Goal: Information Seeking & Learning: Learn about a topic

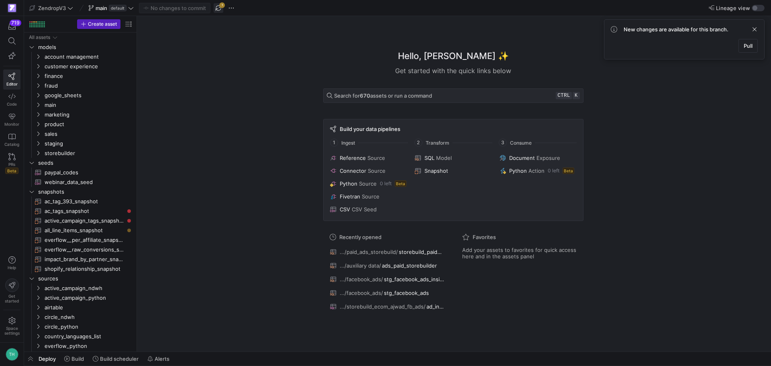
click at [217, 7] on span "button" at bounding box center [219, 8] width 10 height 10
click at [51, 152] on span "storebuilder" at bounding box center [79, 153] width 68 height 9
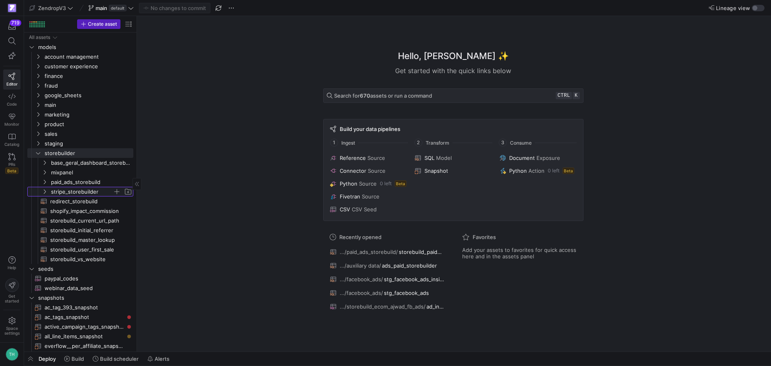
click at [75, 192] on span "stripe_storebuilder" at bounding box center [82, 191] width 62 height 9
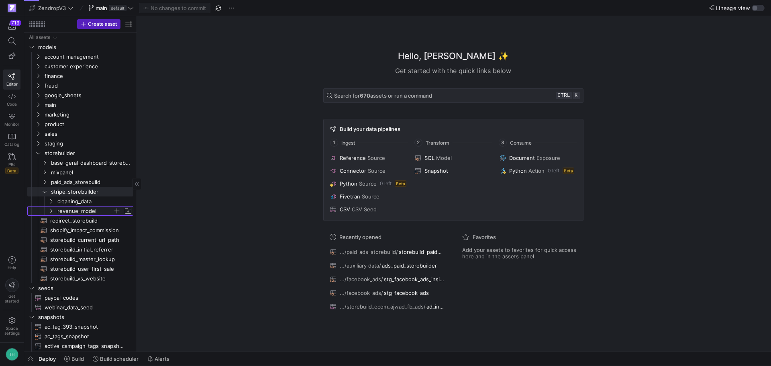
click at [82, 209] on span "revenue_model" at bounding box center [84, 211] width 55 height 9
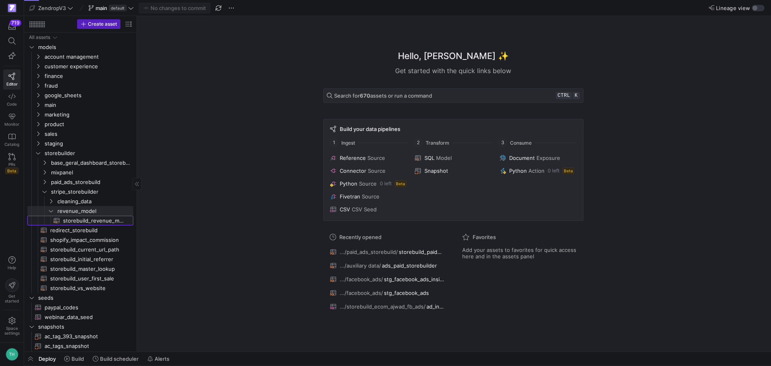
click at [82, 219] on span "storebuild_revenue_model​​​​​​​​​​" at bounding box center [93, 220] width 61 height 9
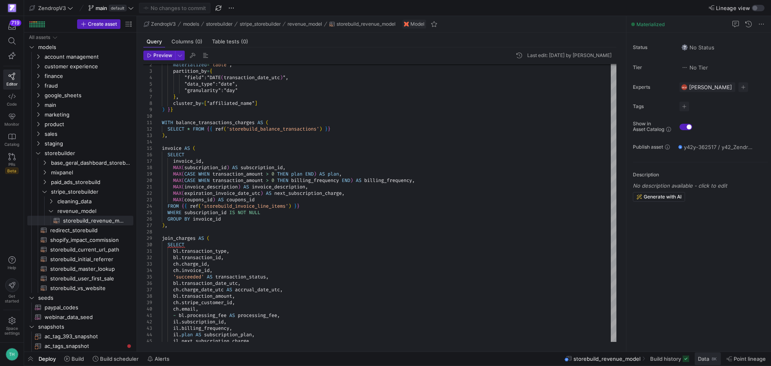
click at [703, 362] on span at bounding box center [708, 358] width 26 height 13
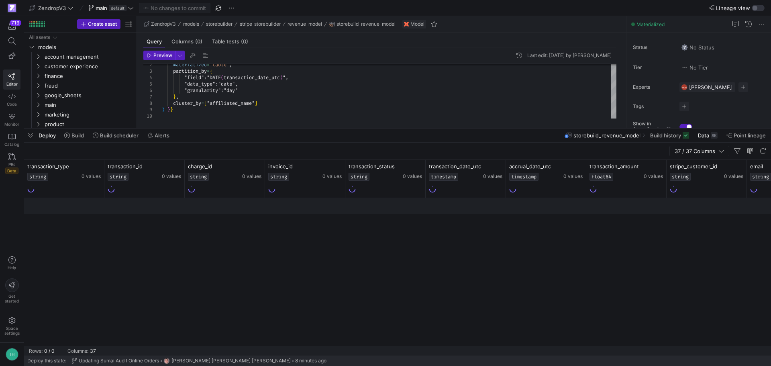
drag, startPoint x: 337, startPoint y: 218, endPoint x: 308, endPoint y: 127, distance: 95.3
click at [308, 127] on div at bounding box center [397, 128] width 747 height 3
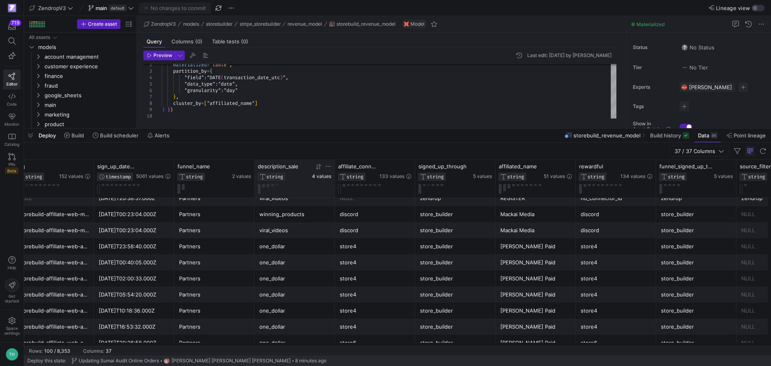
click at [318, 176] on span "4 values" at bounding box center [321, 177] width 19 height 6
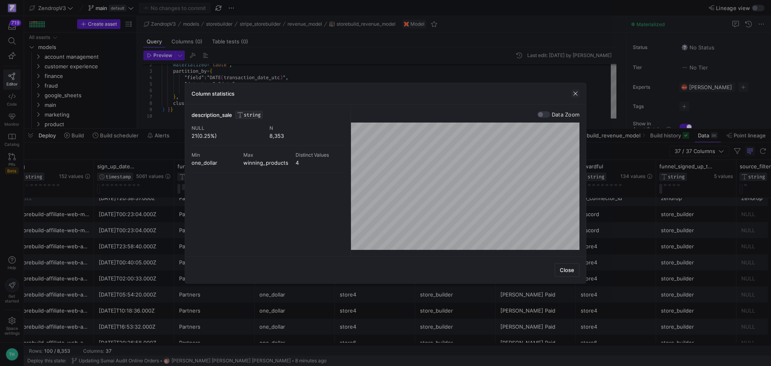
click at [577, 94] on span "button" at bounding box center [576, 94] width 8 height 8
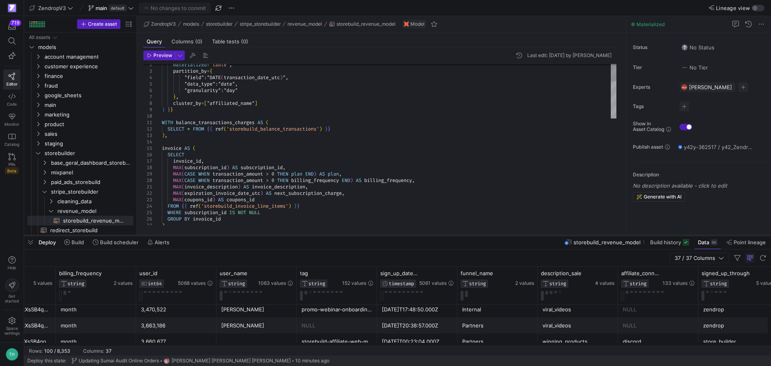
drag, startPoint x: 372, startPoint y: 127, endPoint x: 389, endPoint y: 234, distance: 108.1
click at [389, 234] on div at bounding box center [397, 235] width 747 height 3
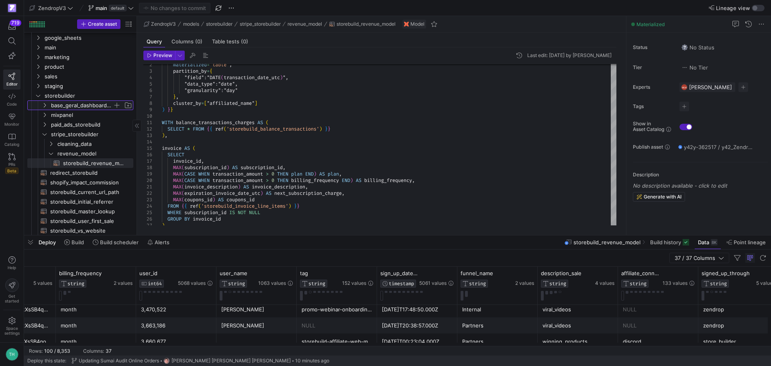
click at [48, 105] on span "base_geral_dashboard_storebuild" at bounding box center [87, 105] width 92 height 9
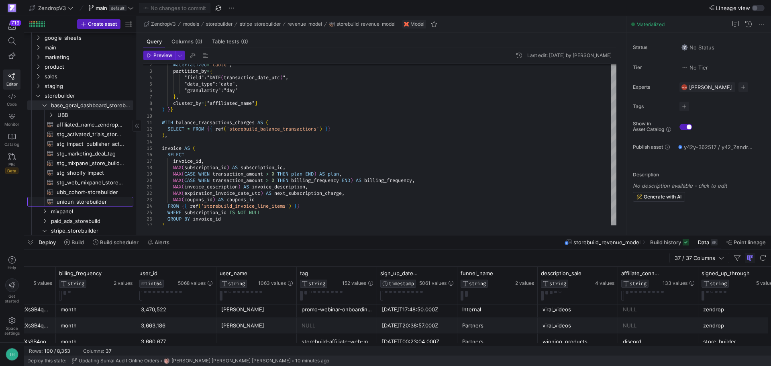
click at [93, 205] on span "unioun_storebuilder​​​​​​​​​​" at bounding box center [90, 201] width 67 height 9
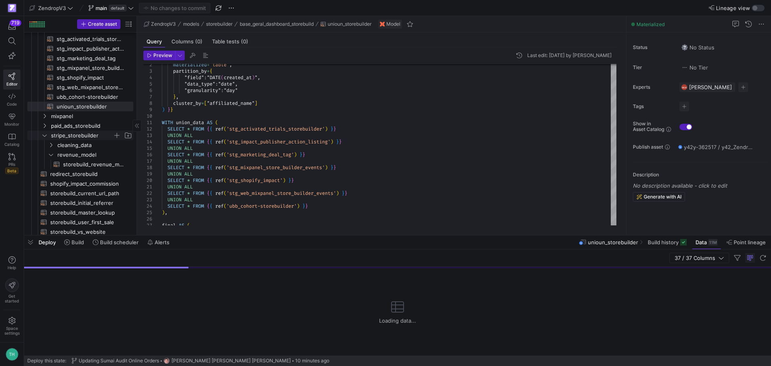
click at [43, 136] on icon "Press SPACE to select this row." at bounding box center [45, 135] width 6 height 5
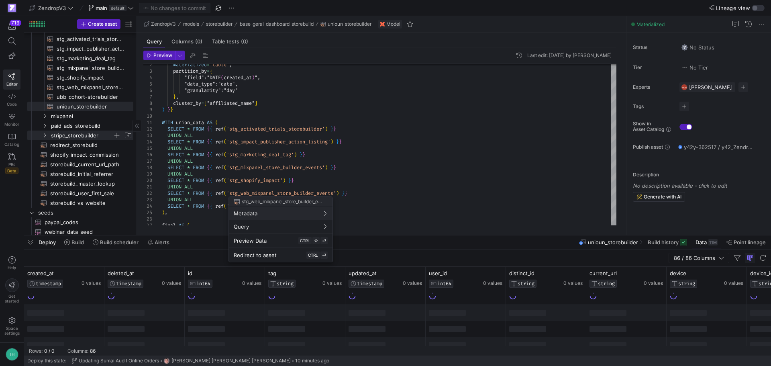
click at [424, 141] on div at bounding box center [385, 183] width 771 height 366
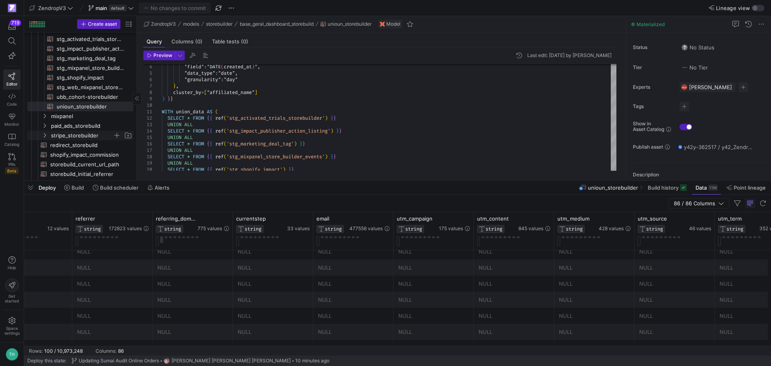
drag, startPoint x: 368, startPoint y: 236, endPoint x: 336, endPoint y: 181, distance: 63.2
click at [336, 181] on div at bounding box center [397, 180] width 747 height 3
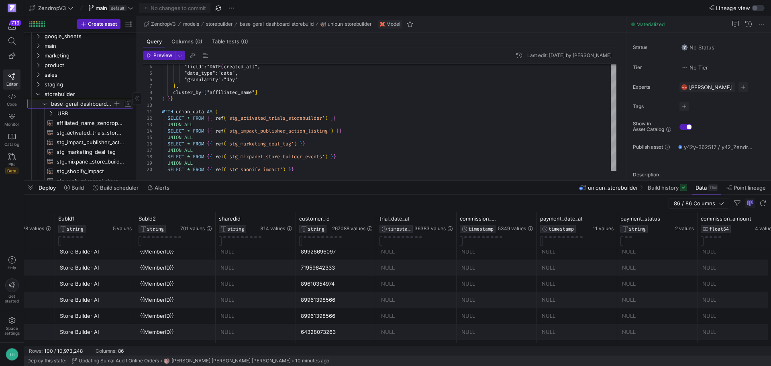
click at [43, 102] on icon "Press SPACE to select this row." at bounding box center [45, 103] width 6 height 5
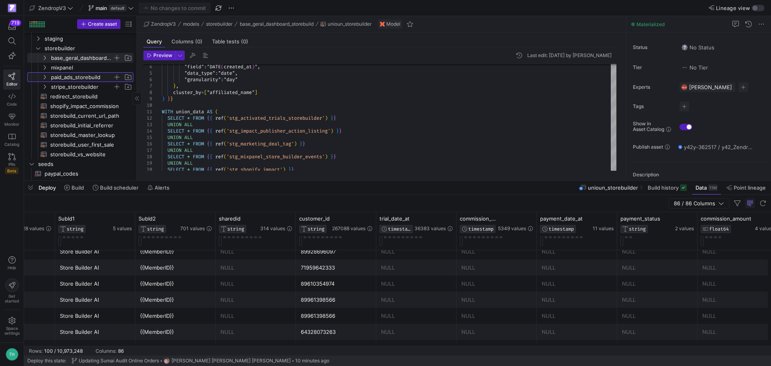
click at [62, 77] on span "paid_ads_storebuild" at bounding box center [82, 77] width 62 height 9
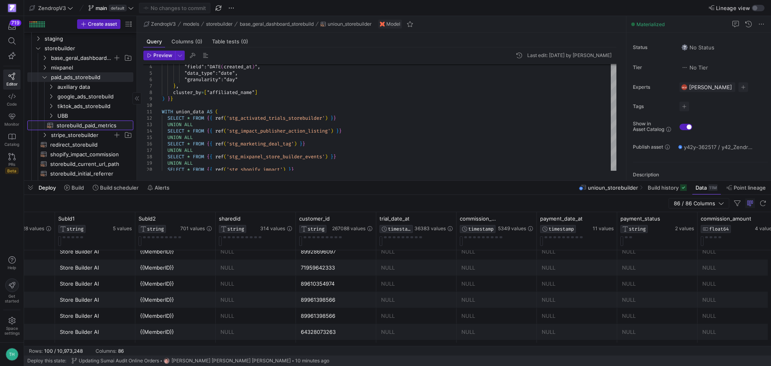
click at [88, 128] on span "storebuild_paid_metrics​​​​​​​​​​" at bounding box center [90, 125] width 67 height 9
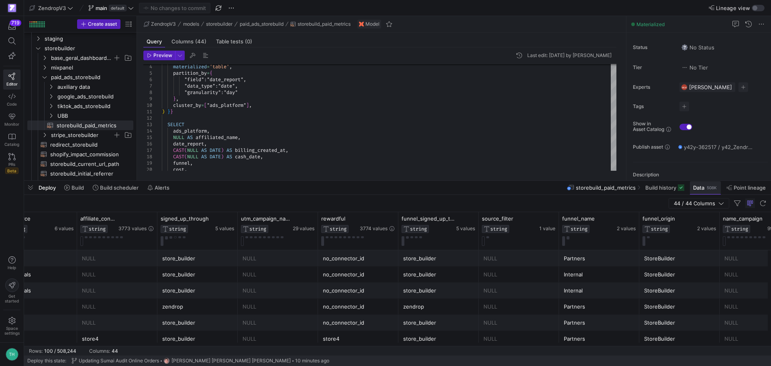
click at [694, 184] on span "Data" at bounding box center [698, 187] width 11 height 6
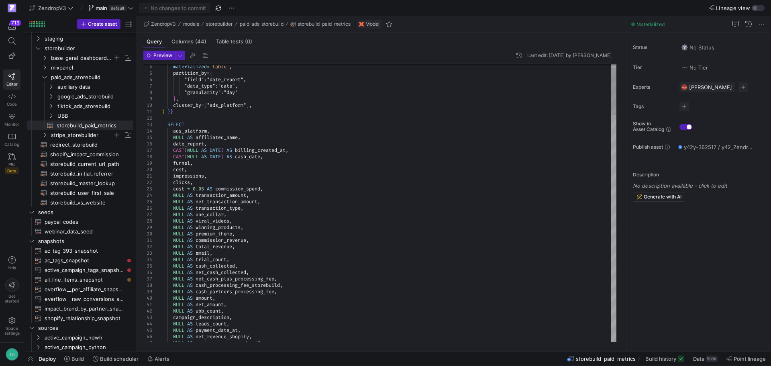
type textarea ") }} SELECT ads_platform, NULL AS affiliated_name, date_report, CAST(NULL AS DA…"
type textarea "t"
type textarea "impressions, clicks, cost * 0.05 AS commission_spend, NULL AS transaction_amoun…"
type textarea "transaction_amount"
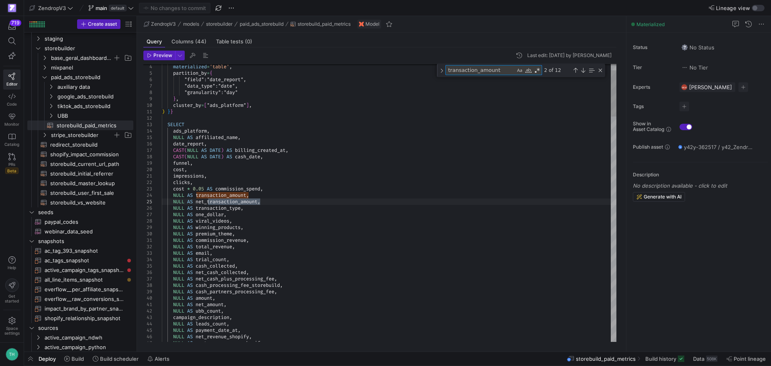
type textarea "NULL AS impressions, NULL AS clicks, NULL AS commission_spend, COALESCE(transac…"
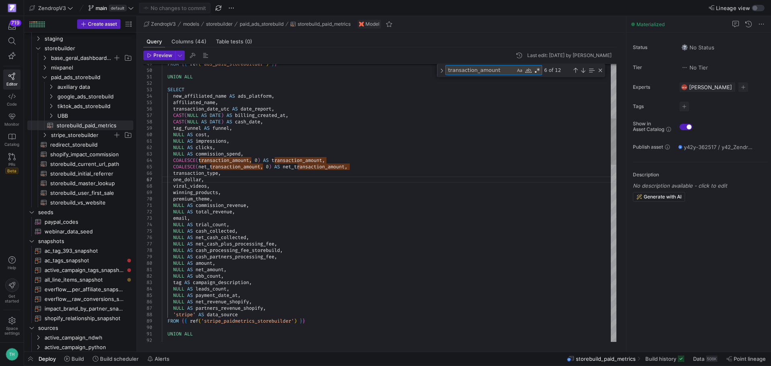
type textarea "s"
type textarea "NULL AS commission_revenue, NULL AS total_revenue, email, NULL AS trial_count, …"
type textarea "si"
type textarea "UNION ALL SELECT * FROM {{ ref('impact_revenue_paidmetrics_storebuild') }} ), f…"
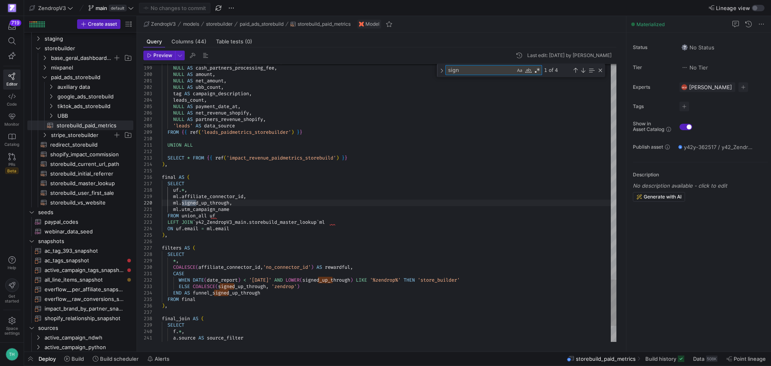
type textarea "sig"
type textarea "NULL AS commission_revenue, NULL AS total_revenue, email, NULL AS trial_count, …"
type textarea "si"
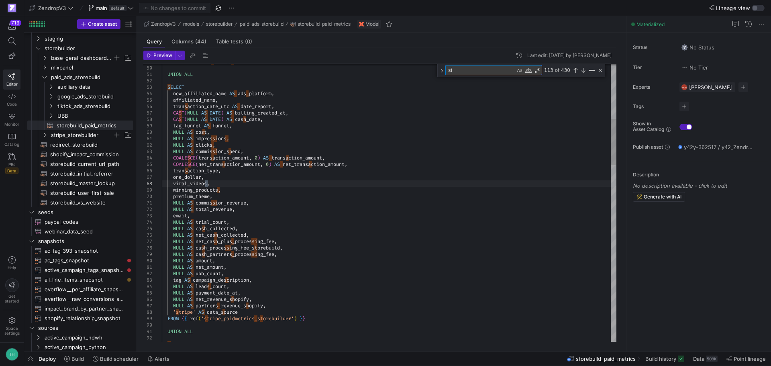
type textarea "NULL AS impressions, NULL AS clicks, NULL AS commission_spend, COALESCE(transac…"
type textarea "s"
type textarea "NULL AS commission_revenue, NULL AS total_revenue, email, NULL AS trial_count, …"
type textarea "f"
type textarea "UNION ALL SELECT ads_platform, affiliated_name, DATE(created_at) AS date_report…"
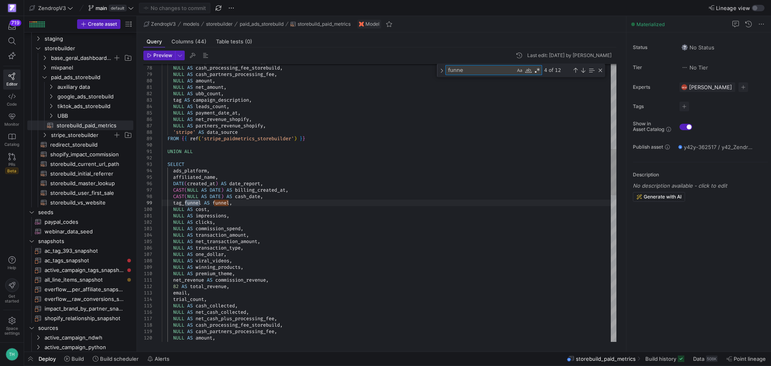
type textarea "funnel"
type textarea "CASE WHEN DATE(date_report) < '[DATE]' AND LOWER(signed_up_through) LIKE '%zend…"
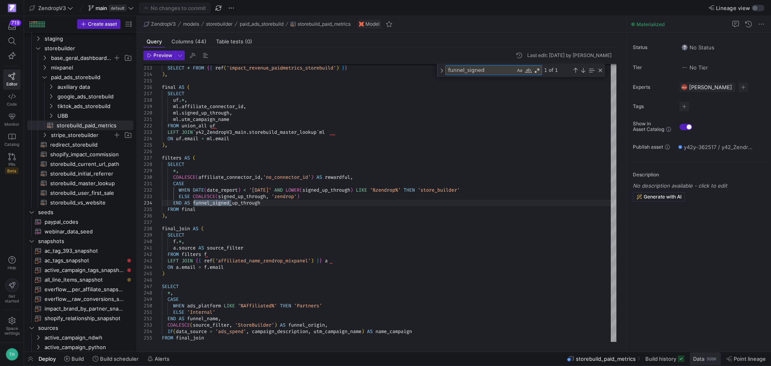
click at [697, 358] on span "Data" at bounding box center [698, 359] width 11 height 6
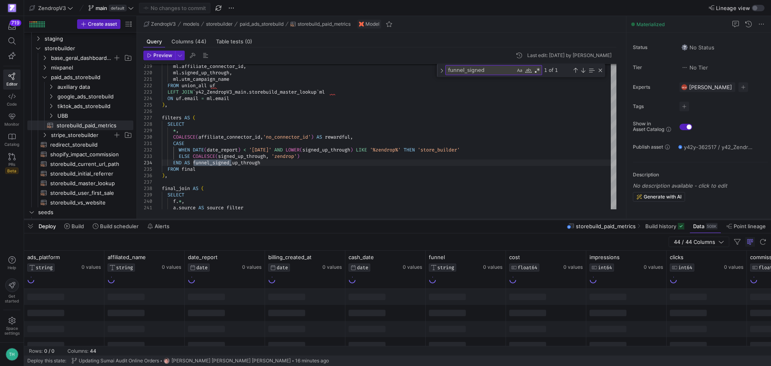
drag, startPoint x: 483, startPoint y: 219, endPoint x: 471, endPoint y: 86, distance: 134.0
click at [471, 218] on div at bounding box center [397, 219] width 747 height 3
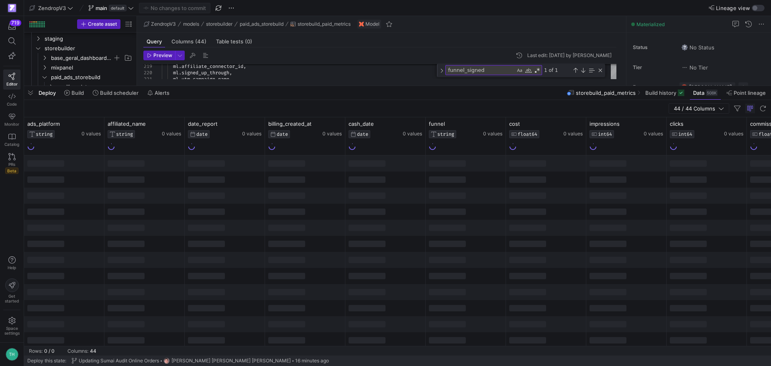
click at [290, 157] on div at bounding box center [305, 163] width 80 height 16
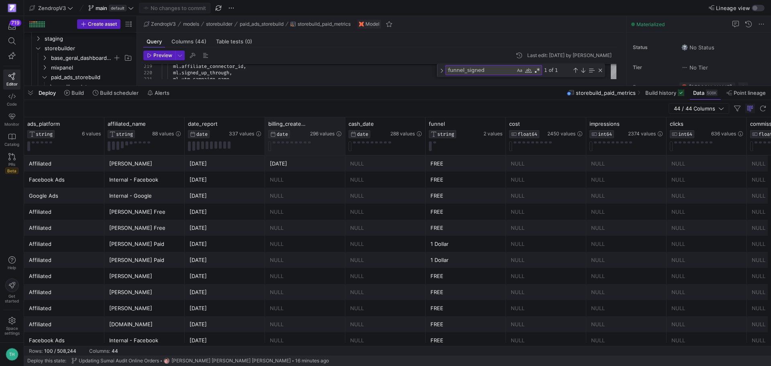
click at [300, 153] on div "billing_created_at DATE 296 values" at bounding box center [305, 136] width 80 height 38
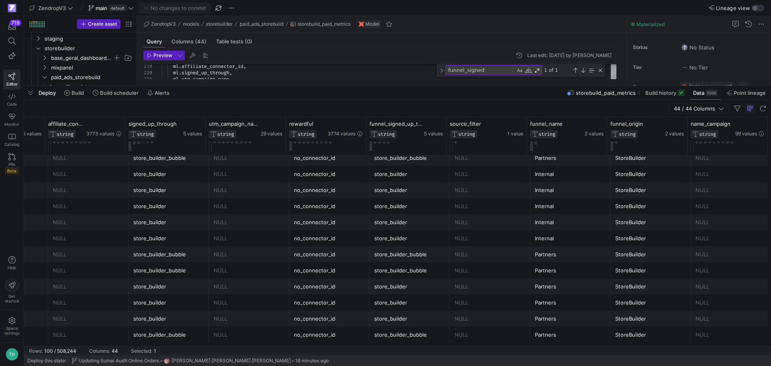
scroll to position [295, 0]
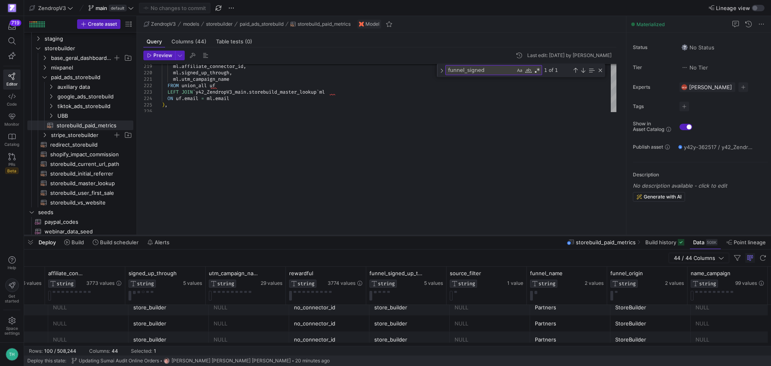
drag, startPoint x: 318, startPoint y: 85, endPoint x: 310, endPoint y: 234, distance: 149.7
click at [310, 234] on div at bounding box center [397, 235] width 747 height 3
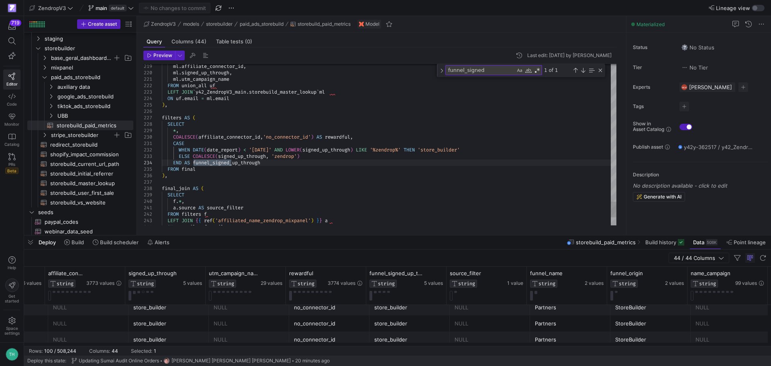
type textarea "a"
type textarea "a.source AS source_filter FROM filters f LEFT JOIN {{ ref('affiliated_name_zend…"
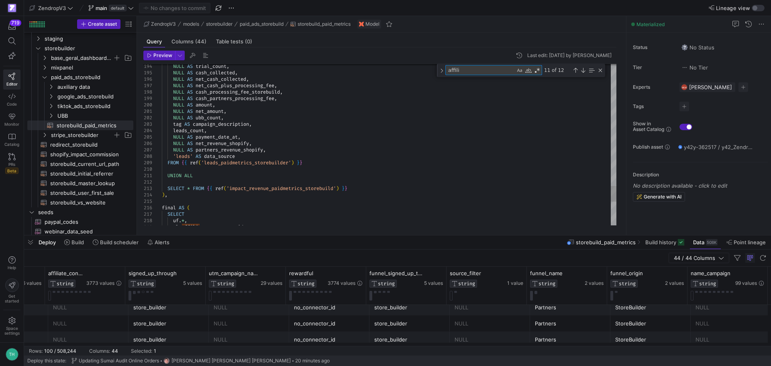
type textarea "affili"
click at [599, 69] on div at bounding box center [385, 183] width 771 height 366
click at [599, 69] on div "Close (Escape)" at bounding box center [600, 70] width 6 height 6
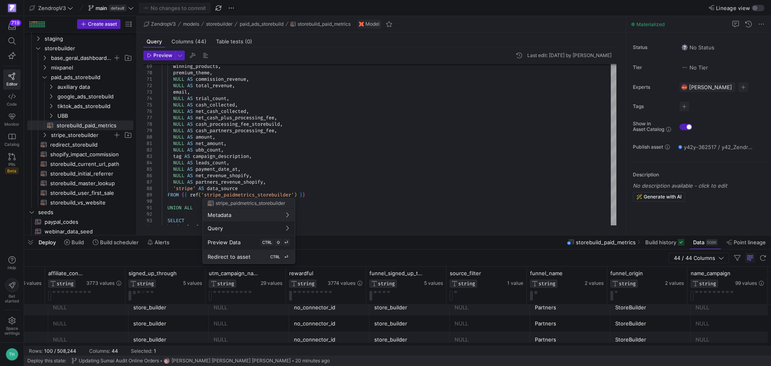
click at [258, 258] on div "Redirect to asset CTRL ⏎" at bounding box center [249, 256] width 82 height 7
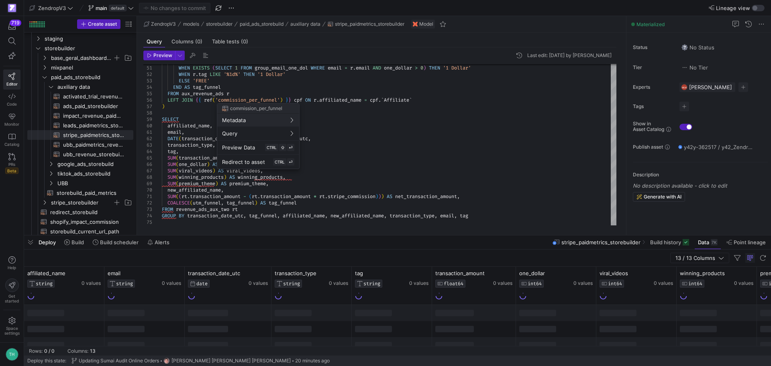
click at [479, 112] on div at bounding box center [385, 183] width 771 height 366
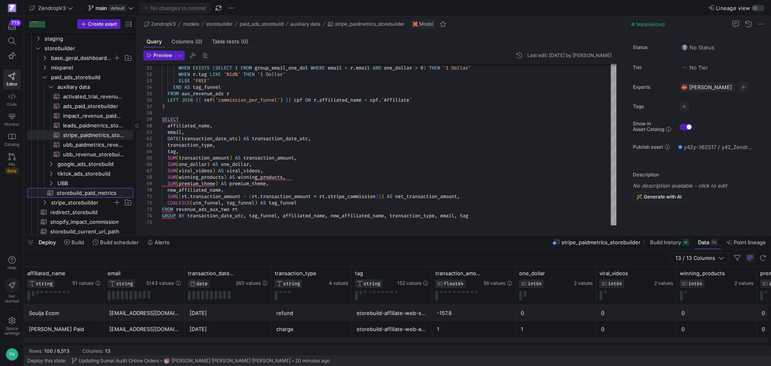
click at [73, 190] on span "storebuild_paid_metrics​​​​​​​​​​" at bounding box center [90, 192] width 67 height 9
type textarea "WITH union_all AS ( {{ config( materialized='table', partition_by={ "field": "d…"
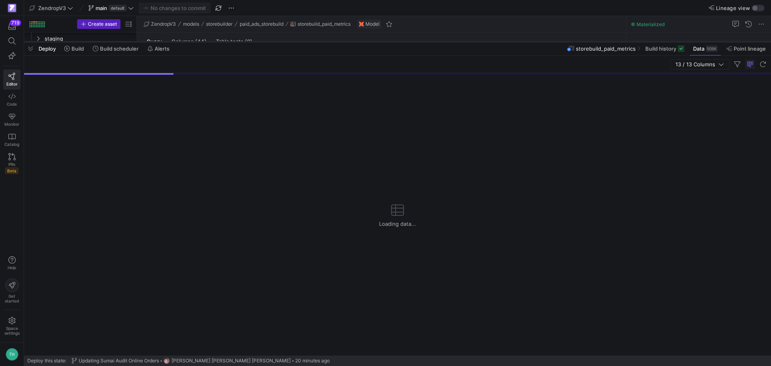
drag, startPoint x: 319, startPoint y: 237, endPoint x: 308, endPoint y: 43, distance: 193.9
click at [308, 43] on div at bounding box center [397, 41] width 747 height 3
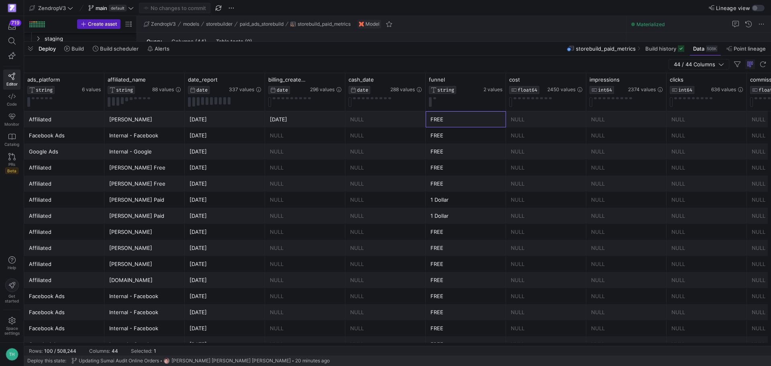
click at [491, 122] on div "FREE" at bounding box center [466, 120] width 71 height 16
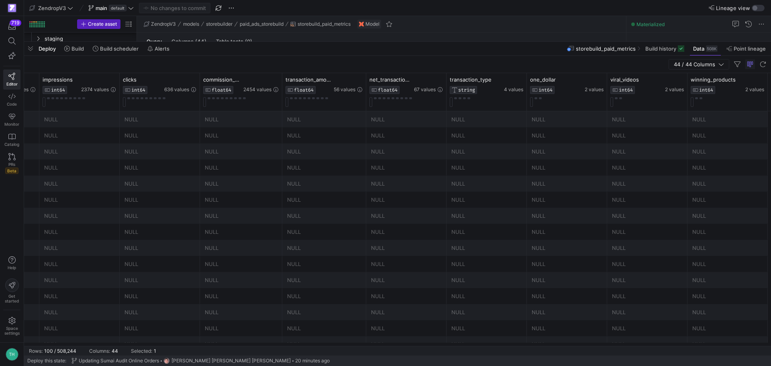
scroll to position [0, 628]
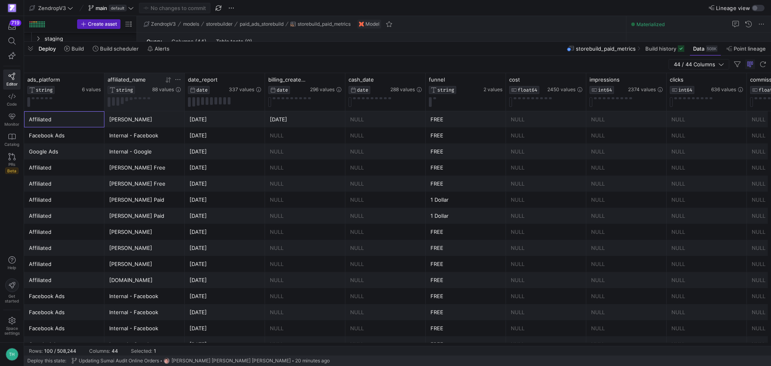
click at [178, 79] on icon at bounding box center [178, 79] width 6 height 6
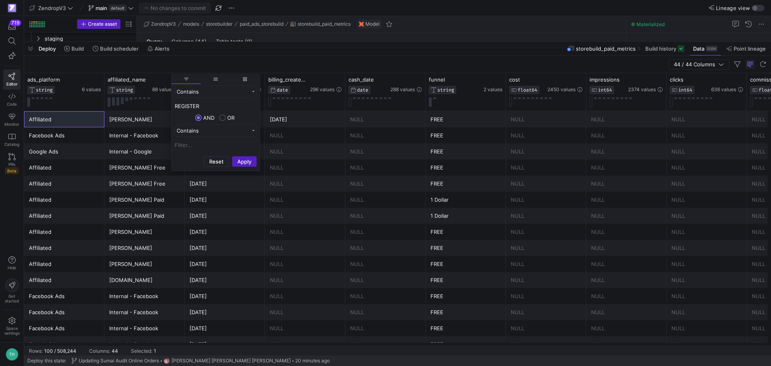
type input "REGISTER"
click at [232, 156] on button "Apply" at bounding box center [244, 161] width 25 height 10
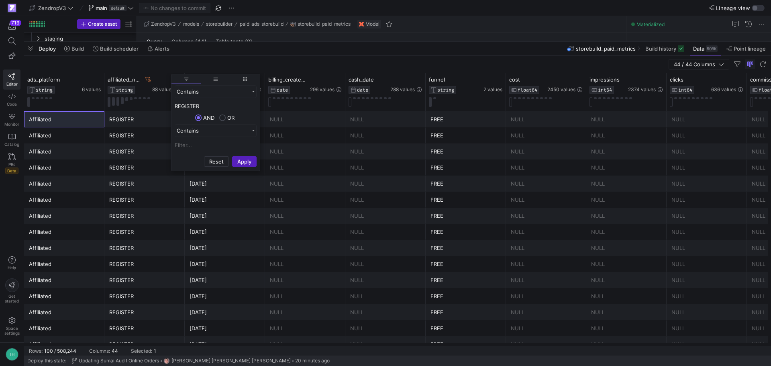
click at [326, 118] on div "NULL" at bounding box center [305, 120] width 71 height 16
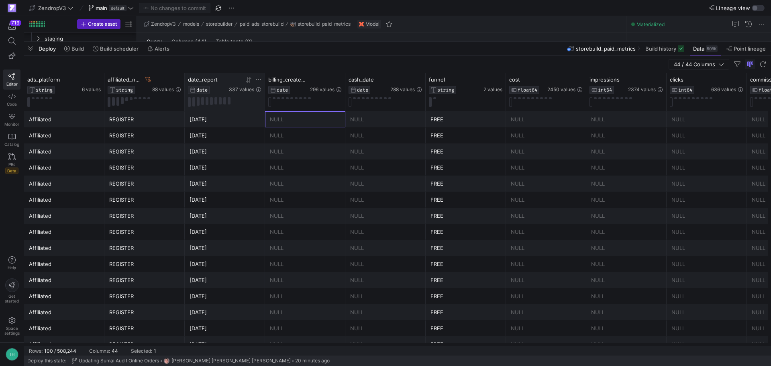
click at [247, 80] on icon at bounding box center [248, 80] width 6 height 6
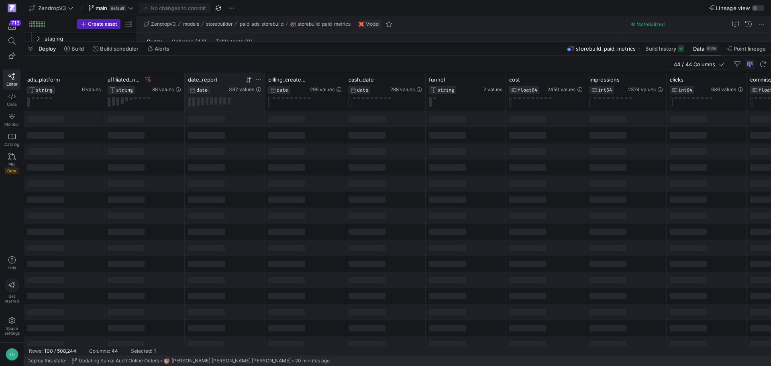
click at [247, 80] on icon at bounding box center [248, 80] width 6 height 6
click at [281, 119] on div at bounding box center [286, 119] width 37 height 6
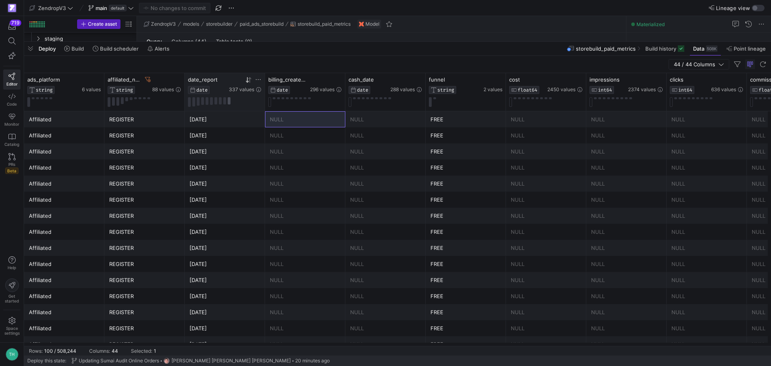
click at [228, 98] on button at bounding box center [229, 100] width 3 height 7
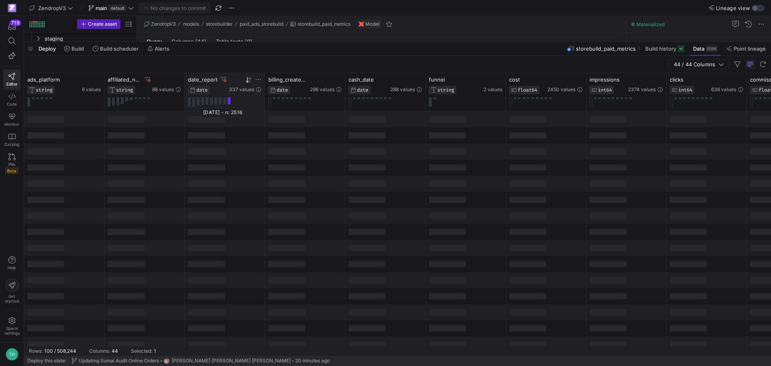
click at [228, 98] on button at bounding box center [229, 100] width 3 height 7
click at [223, 79] on icon at bounding box center [224, 80] width 6 height 6
click at [251, 104] on div at bounding box center [225, 102] width 74 height 10
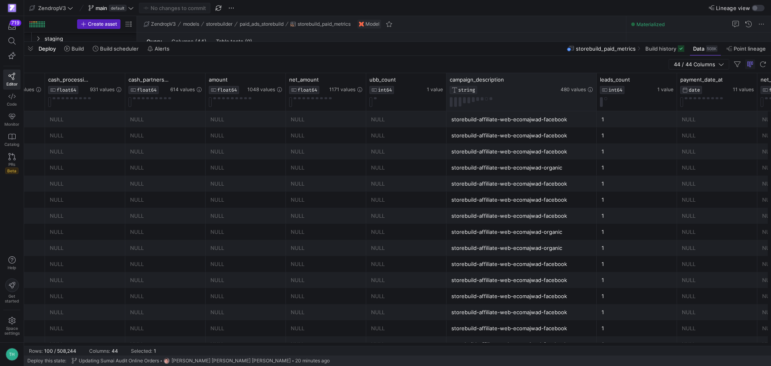
drag, startPoint x: 526, startPoint y: 95, endPoint x: 596, endPoint y: 108, distance: 71.2
click at [596, 108] on div at bounding box center [596, 92] width 3 height 38
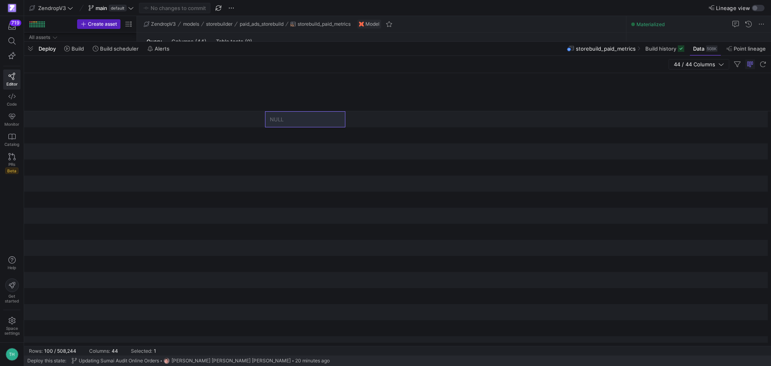
scroll to position [0, 1913]
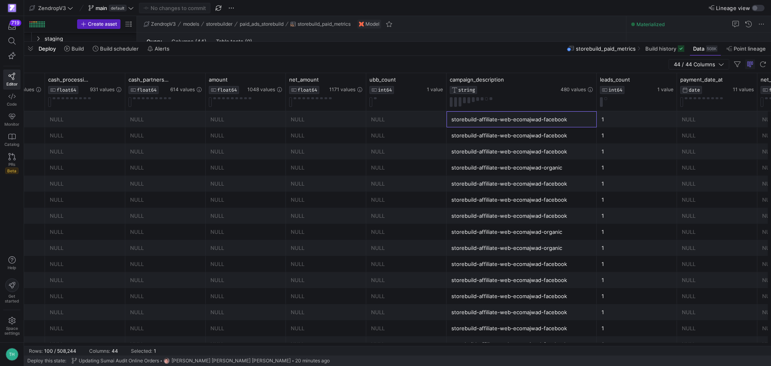
click at [581, 117] on div "storebuild-affiliate-web-ecomajwad-facebook" at bounding box center [522, 120] width 141 height 16
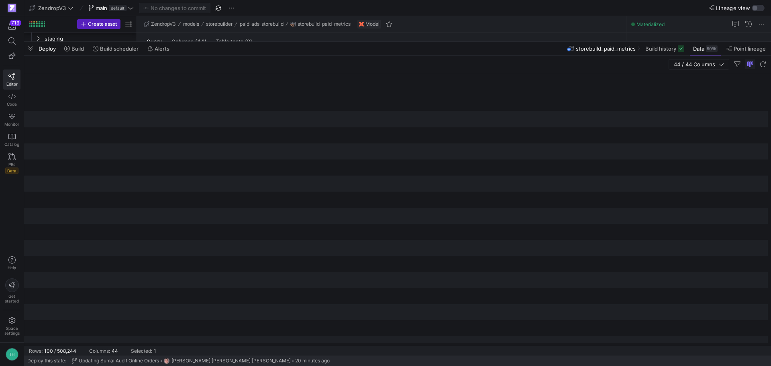
scroll to position [0, 2867]
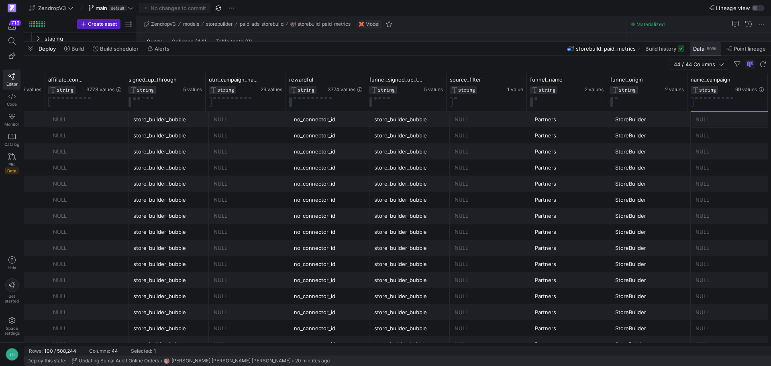
click at [693, 49] on span "Data" at bounding box center [698, 48] width 11 height 6
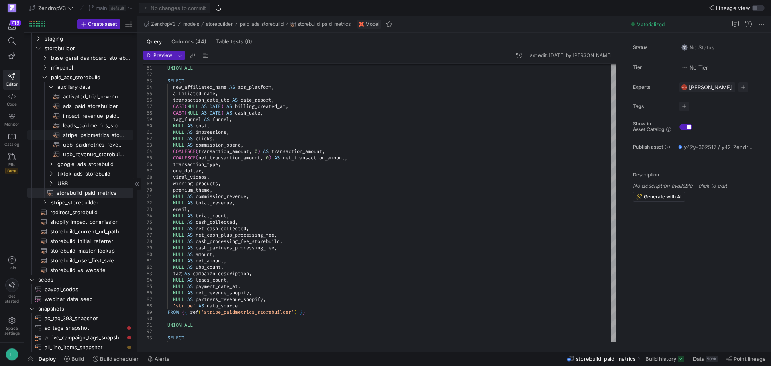
scroll to position [65, 0]
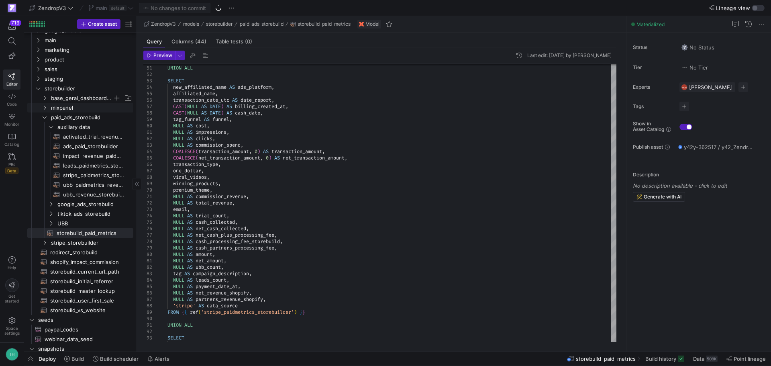
click at [73, 97] on span "base_geral_dashboard_storebuild" at bounding box center [82, 98] width 62 height 9
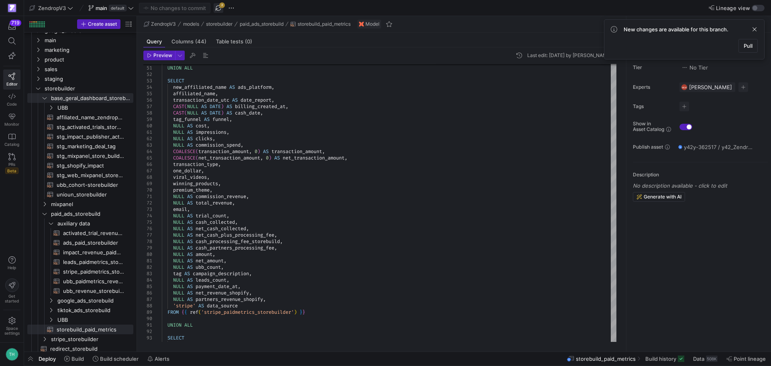
click at [221, 5] on span "button" at bounding box center [219, 8] width 10 height 10
click at [89, 125] on span "stg_activated_trials_storebuilder​​​​​​​​​​" at bounding box center [90, 127] width 67 height 9
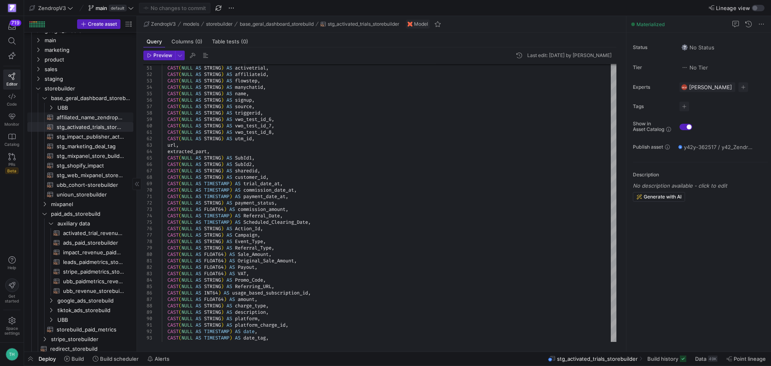
click at [91, 116] on span "affiliated_name_zendrop_mixpanel​​​​​​​​​​" at bounding box center [90, 117] width 67 height 9
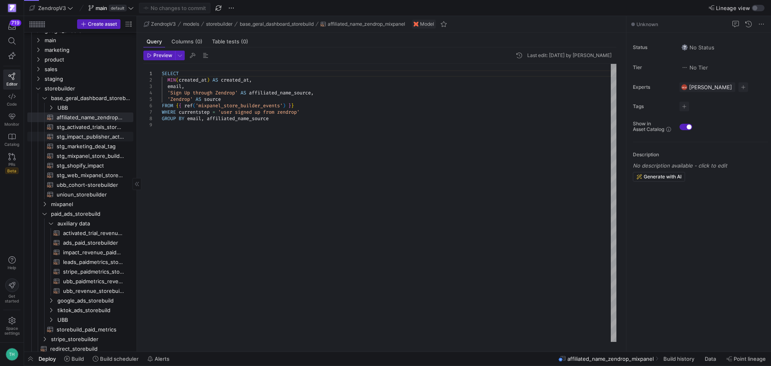
click at [89, 136] on span "stg_impact_publisher_action_listing​​​​​​​​​​" at bounding box center [90, 136] width 67 height 9
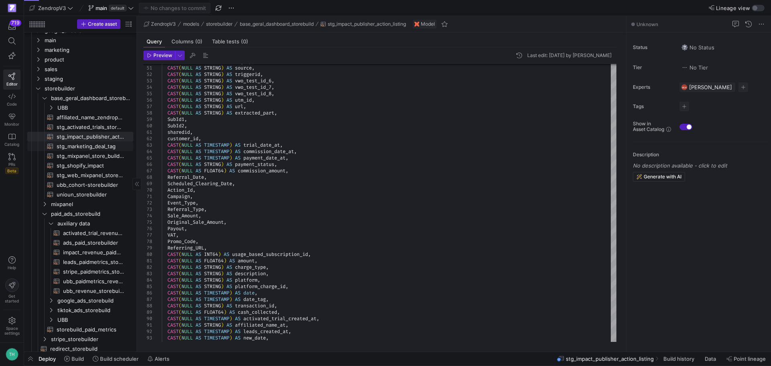
click at [87, 147] on span "stg_marketing_deal_tag​​​​​​​​​​" at bounding box center [90, 146] width 67 height 9
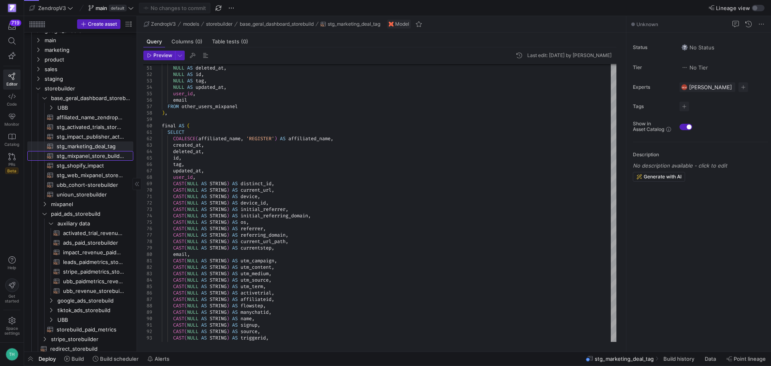
click at [83, 159] on span "stg_mixpanel_store_builder_events​​​​​​​​​​" at bounding box center [90, 155] width 67 height 9
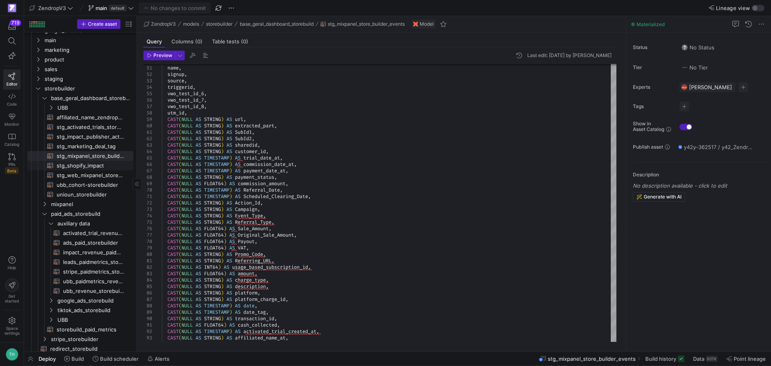
click at [90, 168] on span "stg_shopify_impact​​​​​​​​​​" at bounding box center [90, 165] width 67 height 9
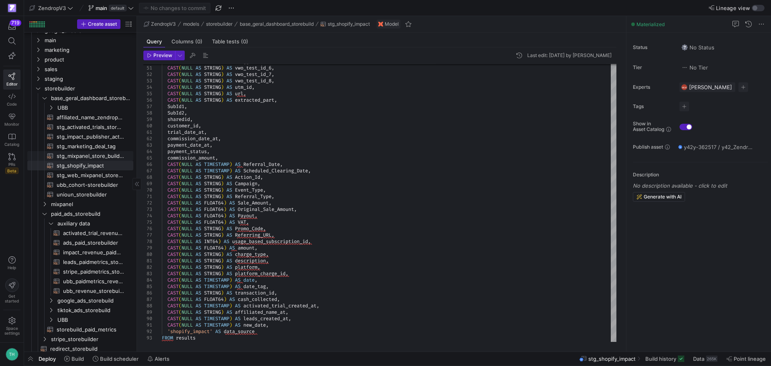
click at [91, 155] on span "stg_mixpanel_store_builder_events​​​​​​​​​​" at bounding box center [90, 155] width 67 height 9
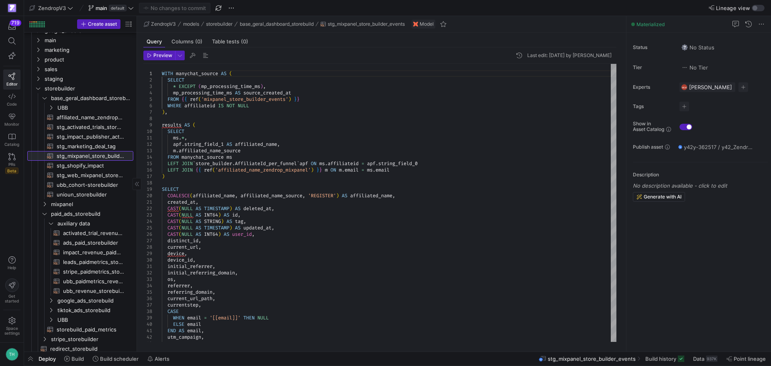
click at [67, 159] on span "stg_mixpanel_store_builder_events​​​​​​​​​​" at bounding box center [90, 155] width 67 height 9
click at [68, 166] on span "stg_shopify_impact​​​​​​​​​​" at bounding box center [90, 165] width 67 height 9
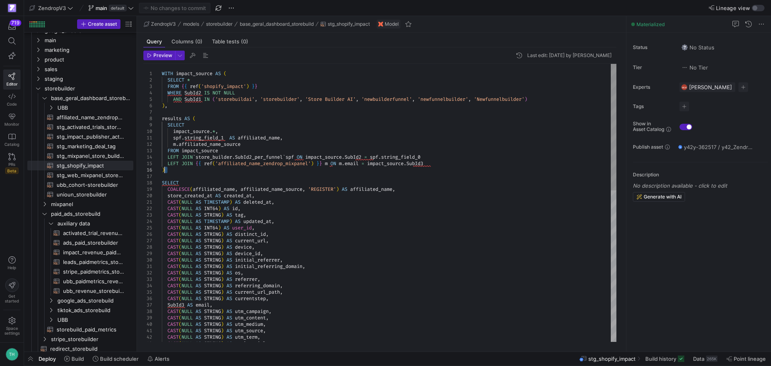
drag, startPoint x: 268, startPoint y: 174, endPoint x: 264, endPoint y: 172, distance: 5.0
click at [264, 172] on div "WITH impact_source AS ( SELECT * FROM { { ref ( 'shopify_impact' ) } } WHERE Su…" at bounding box center [389, 369] width 455 height 611
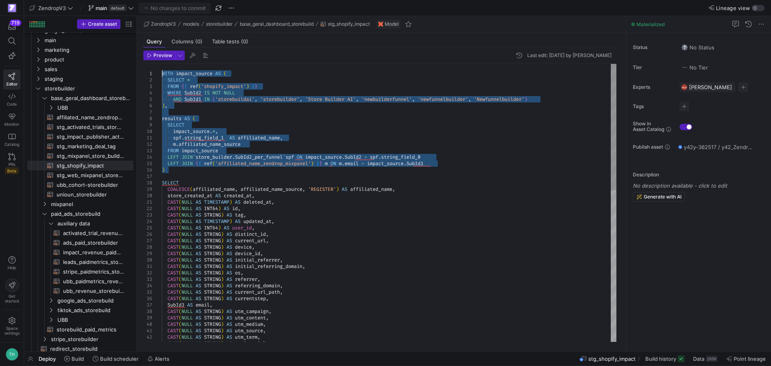
drag, startPoint x: 263, startPoint y: 171, endPoint x: 155, endPoint y: 65, distance: 150.3
click at [162, 65] on div "WITH impact_source AS ( SELECT * FROM { { ref ( 'shopify_impact' ) } } WHERE Su…" at bounding box center [389, 369] width 455 height 611
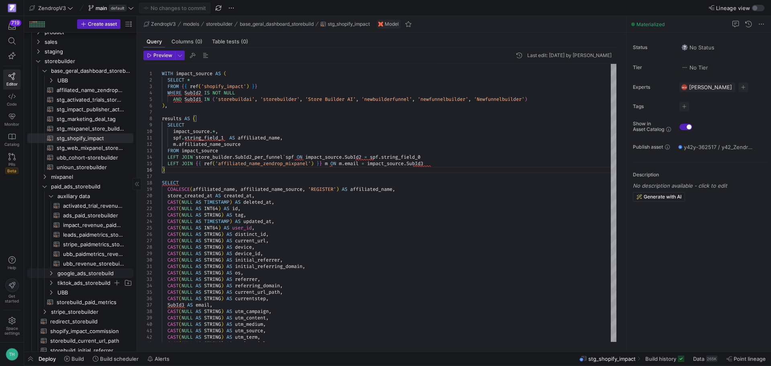
scroll to position [105, 0]
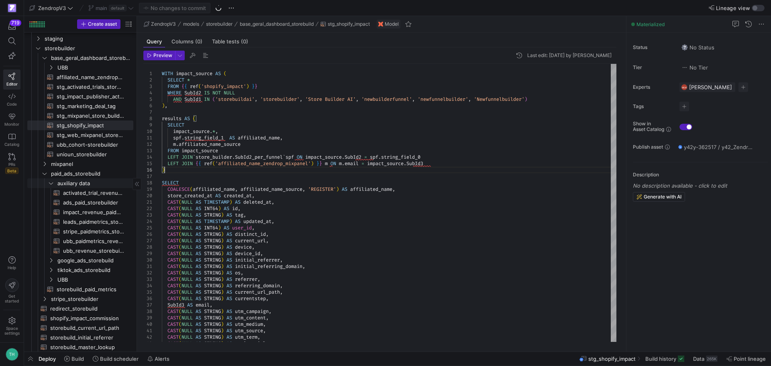
click at [88, 178] on link "paid_ads_storebuild" at bounding box center [80, 174] width 106 height 10
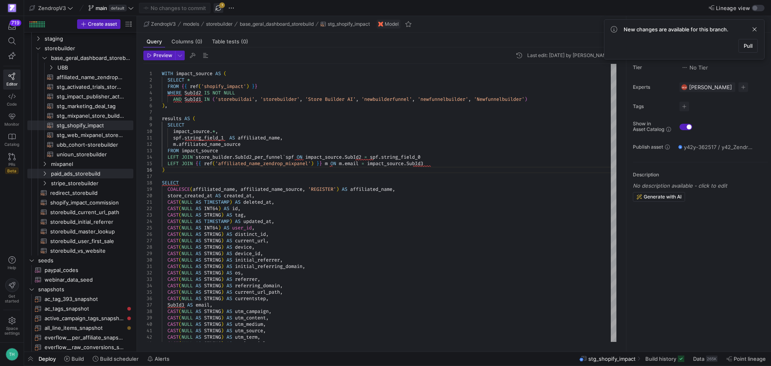
click at [220, 8] on span "button" at bounding box center [219, 8] width 10 height 10
click at [70, 172] on span "paid_ads_storebuild" at bounding box center [82, 173] width 62 height 9
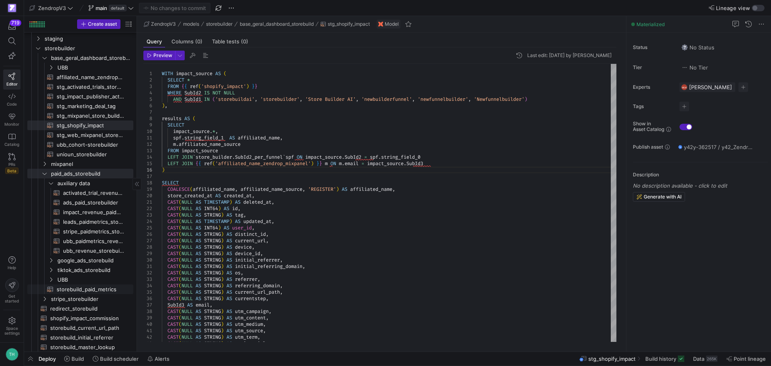
click at [72, 291] on span "storebuild_paid_metrics​​​​​​​​​​" at bounding box center [90, 289] width 67 height 9
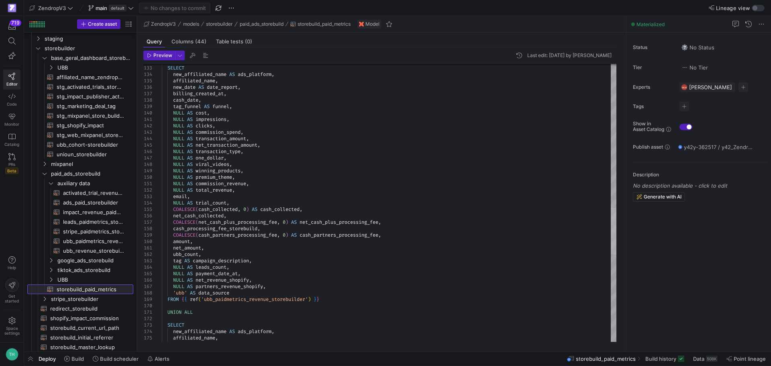
click at [611, 227] on div at bounding box center [614, 231] width 6 height 47
click at [268, 292] on button "Redirect to asset CTRL ⏎" at bounding box center [255, 289] width 104 height 14
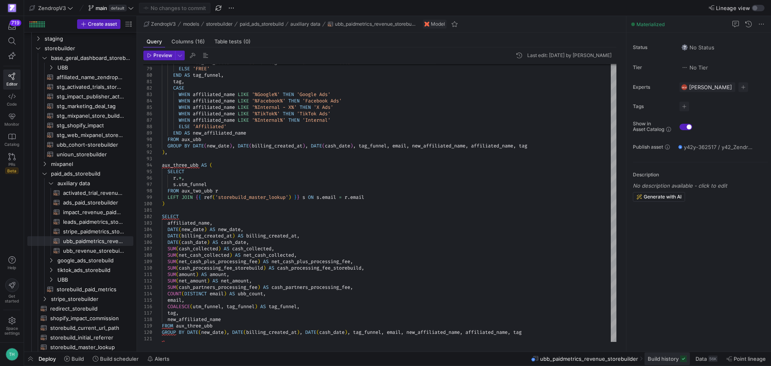
click at [667, 358] on span "Build history" at bounding box center [663, 359] width 31 height 6
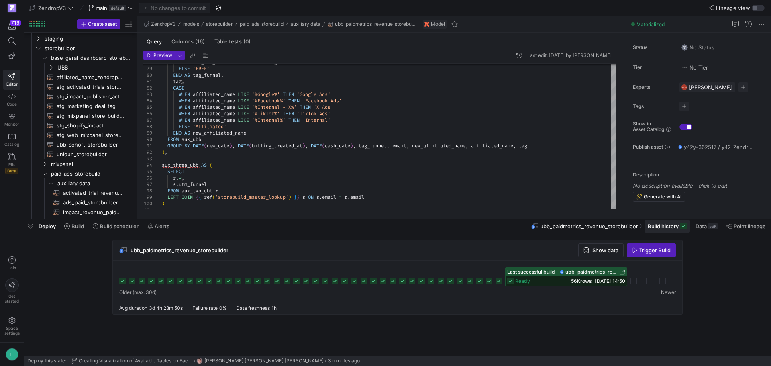
click at [652, 228] on span "Build history" at bounding box center [663, 226] width 31 height 6
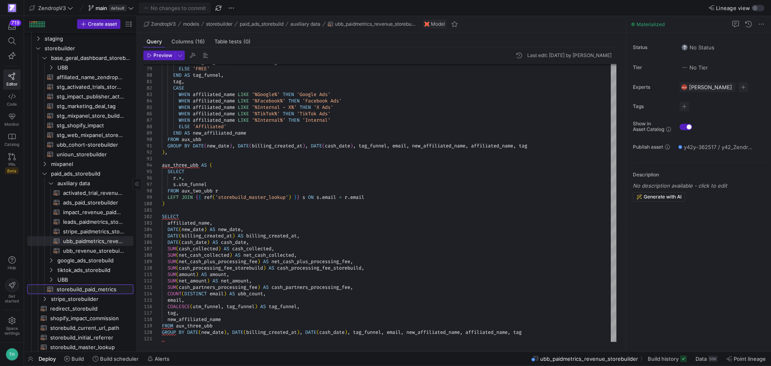
click at [77, 287] on span "storebuild_paid_metrics​​​​​​​​​​" at bounding box center [90, 289] width 67 height 9
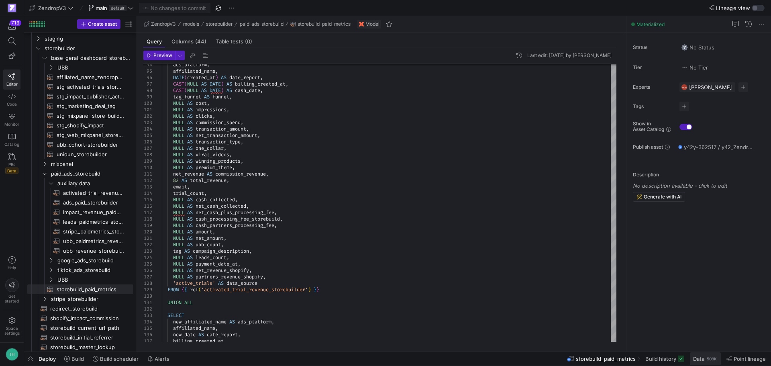
click at [705, 359] on span "Data 508K" at bounding box center [705, 359] width 25 height 6
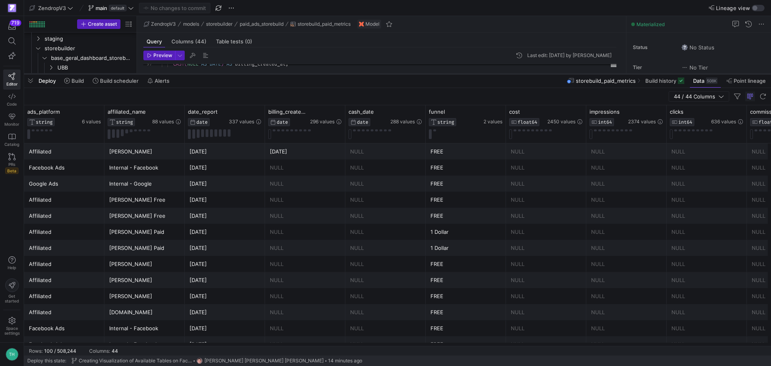
drag, startPoint x: 408, startPoint y: 219, endPoint x: 421, endPoint y: 70, distance: 149.2
click at [421, 72] on div at bounding box center [397, 73] width 747 height 3
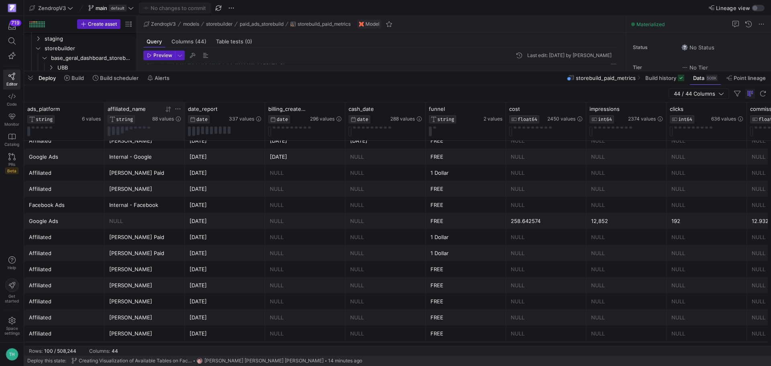
click at [179, 107] on icon at bounding box center [178, 109] width 6 height 6
click at [224, 123] on div "Contains" at bounding box center [213, 121] width 72 height 6
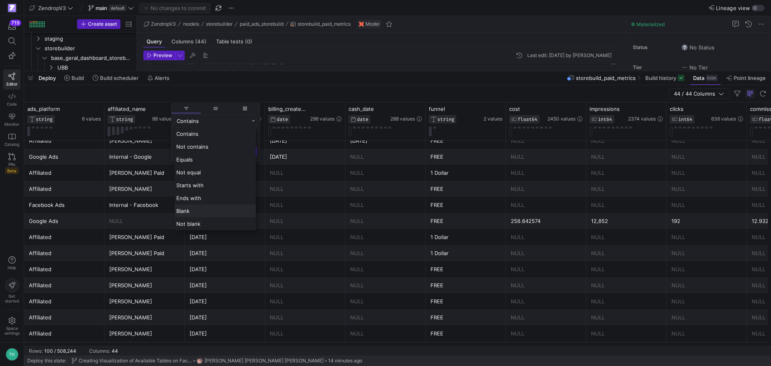
click at [207, 214] on div "Blank" at bounding box center [215, 210] width 81 height 13
click at [238, 176] on button "Apply" at bounding box center [244, 178] width 25 height 10
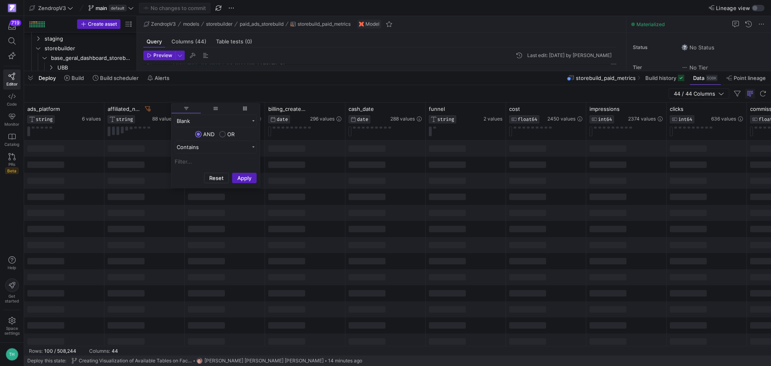
click at [288, 88] on div "44 / 44 Columns" at bounding box center [397, 93] width 747 height 17
click at [247, 110] on icon at bounding box center [248, 109] width 6 height 6
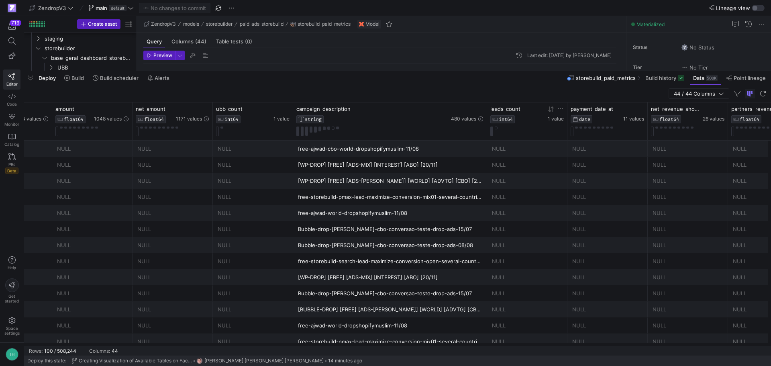
drag, startPoint x: 372, startPoint y: 109, endPoint x: 519, endPoint y: 125, distance: 148.3
drag, startPoint x: 468, startPoint y: 346, endPoint x: 472, endPoint y: 345, distance: 4.5
click at [472, 345] on mat-sidenav-content "Drag here to set row groups Drag here to set column labels cash_processing_fee_…" at bounding box center [397, 228] width 747 height 253
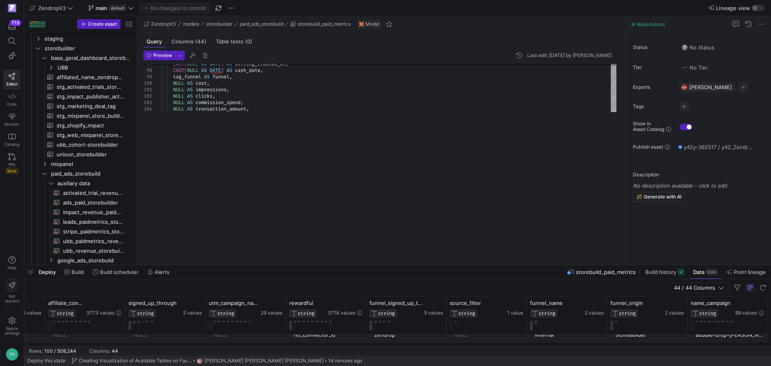
click at [409, 266] on div at bounding box center [397, 265] width 747 height 3
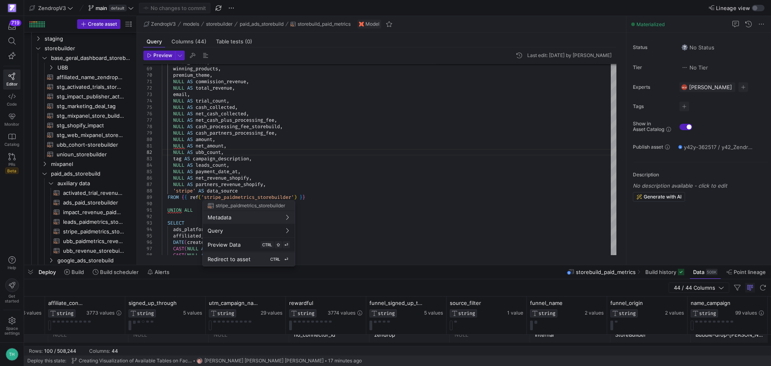
click at [256, 258] on div "Redirect to asset CTRL ⏎" at bounding box center [249, 259] width 82 height 7
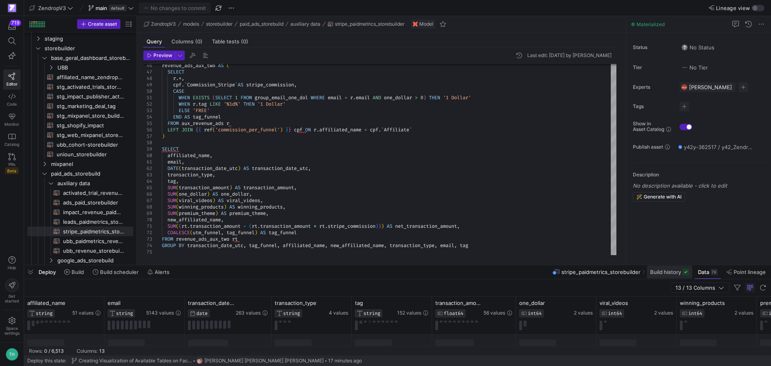
click at [654, 274] on span "Build history" at bounding box center [665, 272] width 31 height 6
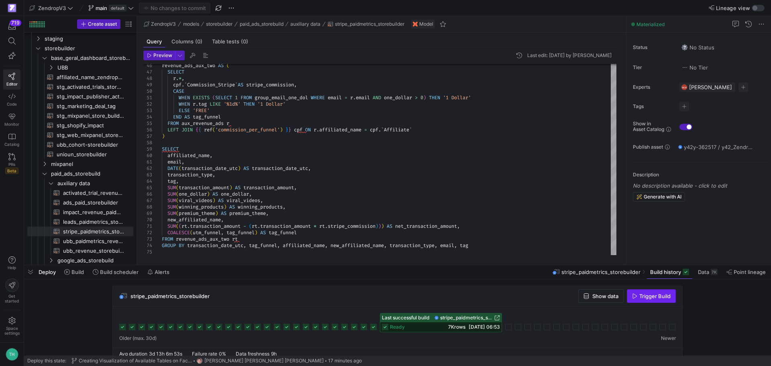
click at [646, 295] on span "Trigger Build" at bounding box center [655, 296] width 31 height 6
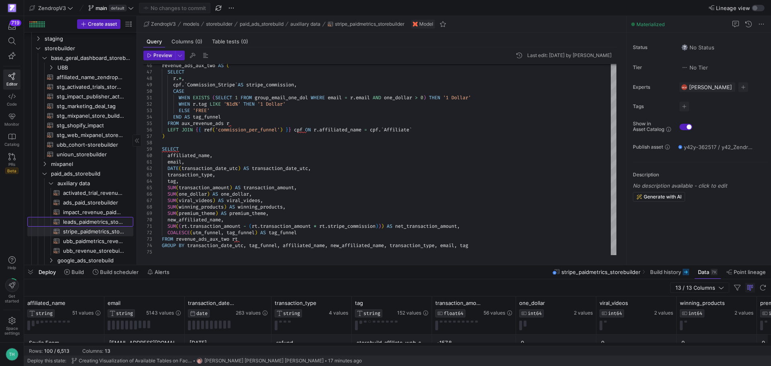
click at [89, 222] on span "leads_paidmetrics_storebuilder​​​​​​​​​​" at bounding box center [93, 221] width 61 height 9
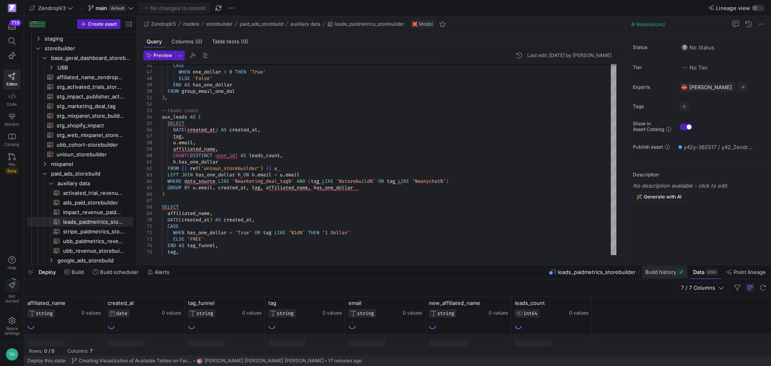
click at [658, 272] on span "Build history" at bounding box center [661, 272] width 31 height 6
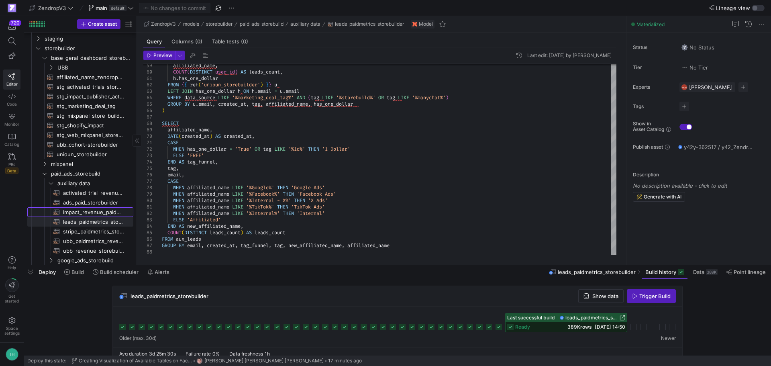
click at [71, 212] on span "impact_revenue_paidmetrics_storebuild​​​​​​​​​​" at bounding box center [93, 212] width 61 height 9
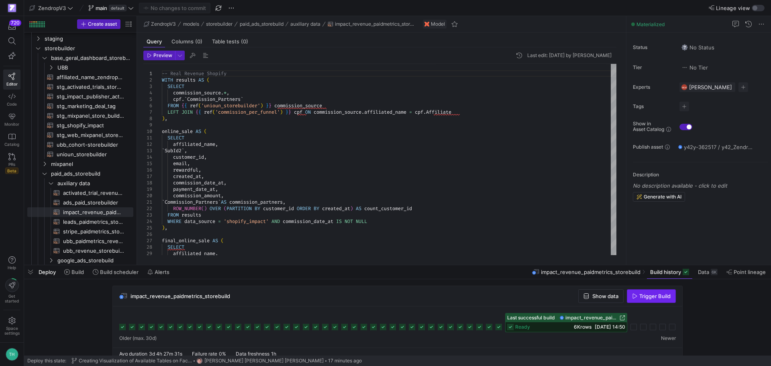
click at [648, 292] on span "button" at bounding box center [652, 296] width 48 height 13
click at [87, 203] on span "ads_paid_storebuilder​​​​​​​​​​" at bounding box center [93, 202] width 61 height 9
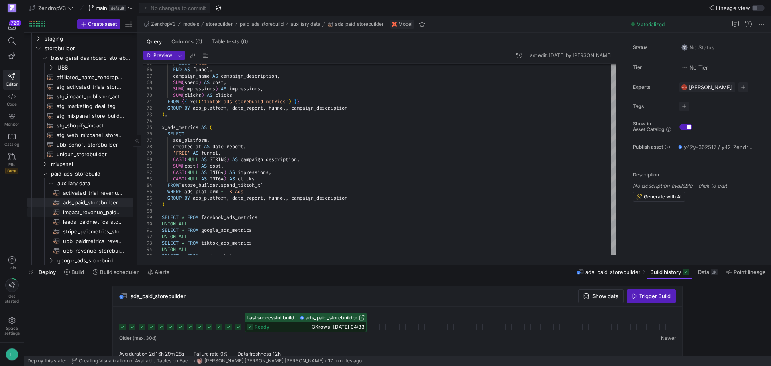
click at [89, 215] on span "impact_revenue_paidmetrics_storebuild​​​​​​​​​​" at bounding box center [93, 212] width 61 height 9
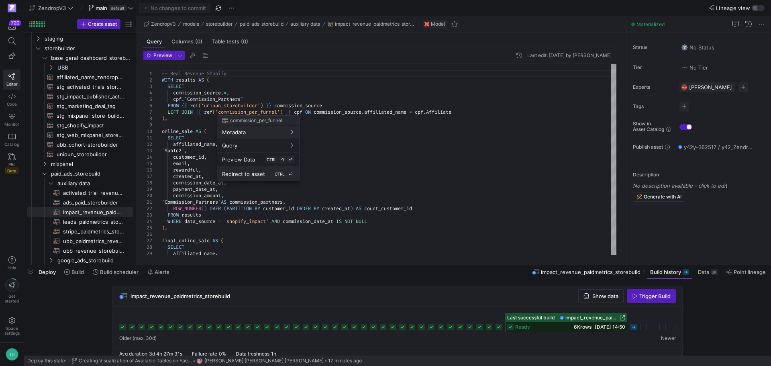
click at [258, 172] on span "Redirect to asset" at bounding box center [243, 174] width 43 height 6
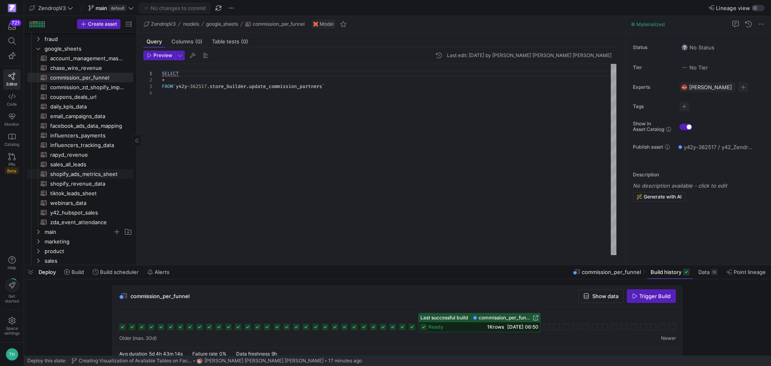
scroll to position [6, 0]
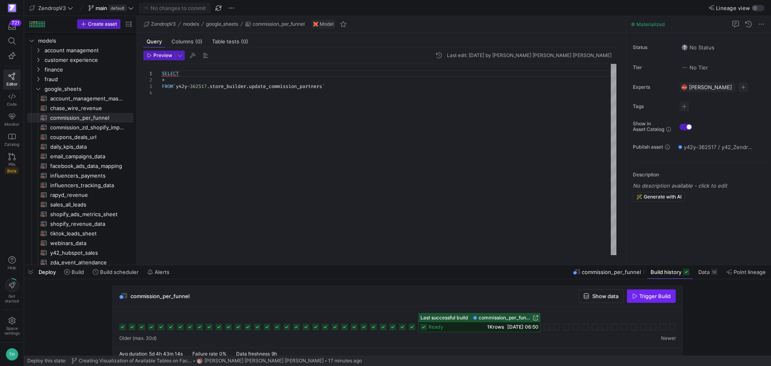
click at [641, 295] on span "Trigger Build" at bounding box center [655, 296] width 31 height 6
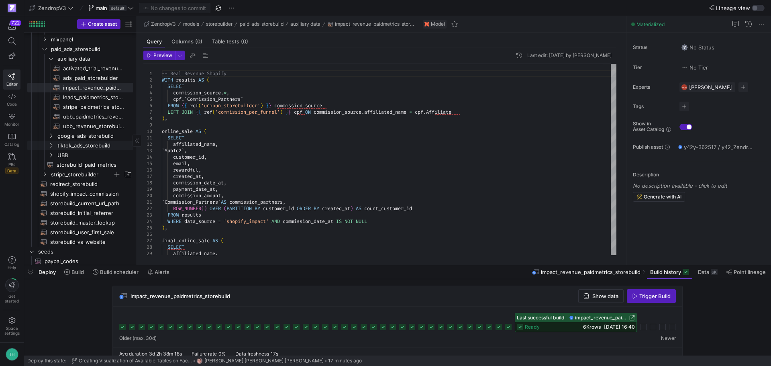
scroll to position [391, 0]
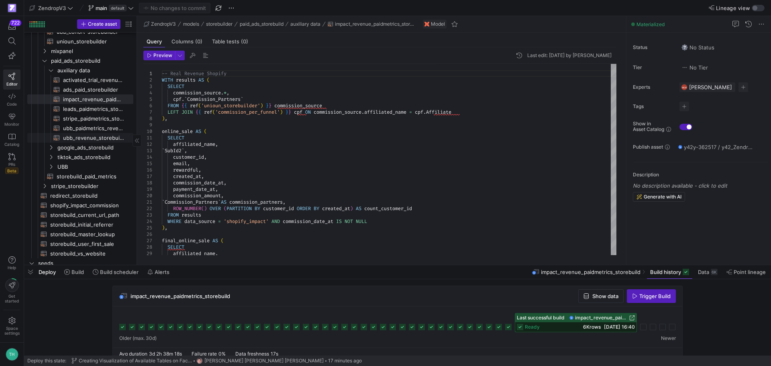
click at [87, 136] on span "ubb_revenue_storebuilder​​​​​​​​​​" at bounding box center [93, 137] width 61 height 9
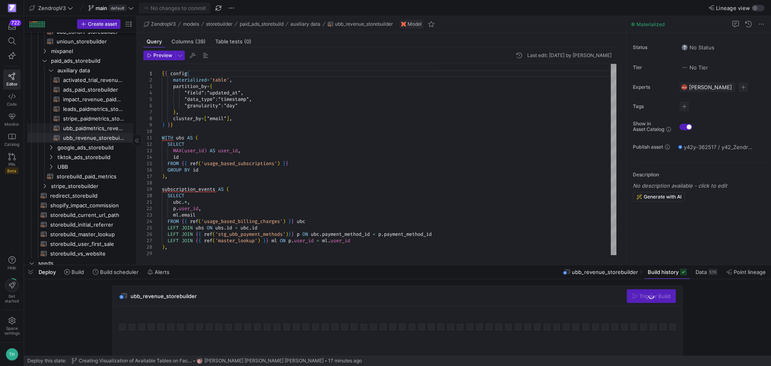
click at [89, 127] on span "ubb_paidmetrics_revenue_storebuilder​​​​​​​​​​" at bounding box center [93, 128] width 61 height 9
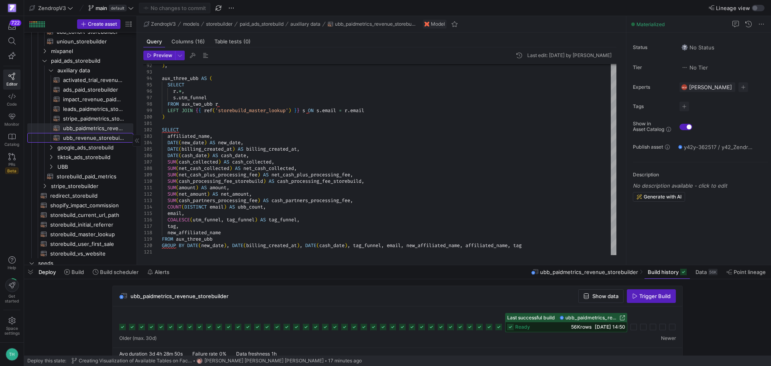
click at [96, 134] on span "ubb_revenue_storebuilder​​​​​​​​​​" at bounding box center [93, 137] width 61 height 9
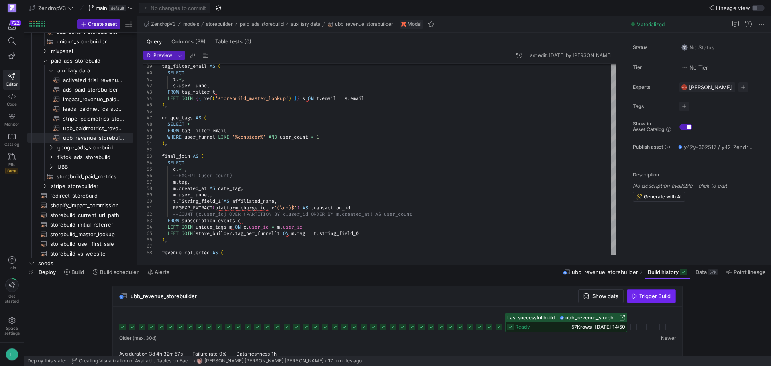
click at [671, 302] on span "button" at bounding box center [652, 296] width 48 height 13
click at [96, 130] on span "ubb_paidmetrics_revenue_storebuilder​​​​​​​​​​" at bounding box center [93, 128] width 61 height 9
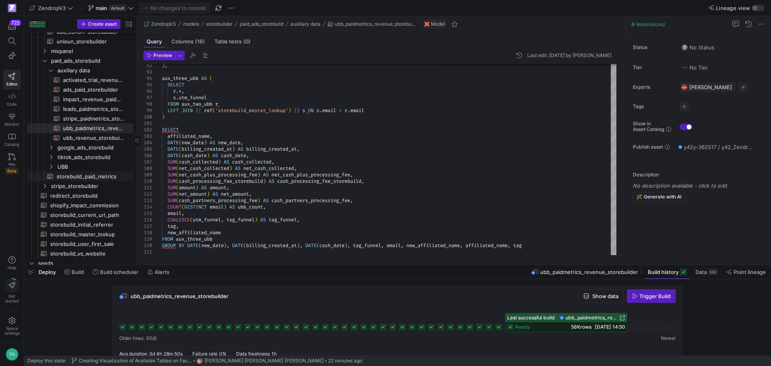
click at [100, 173] on span "storebuild_paid_metrics​​​​​​​​​​" at bounding box center [90, 176] width 67 height 9
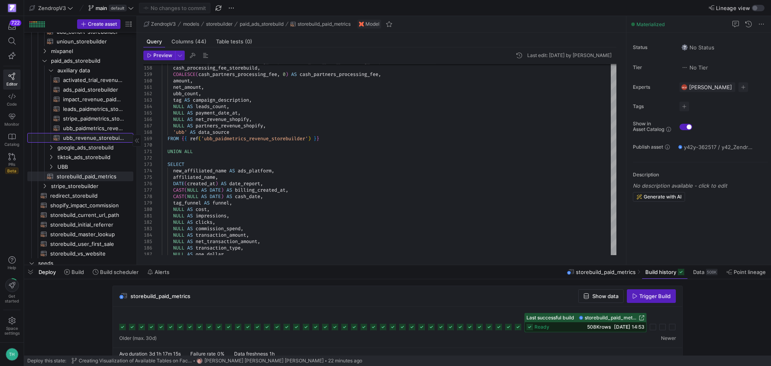
click at [90, 137] on span "ubb_revenue_storebuilder​​​​​​​​​​" at bounding box center [93, 137] width 61 height 9
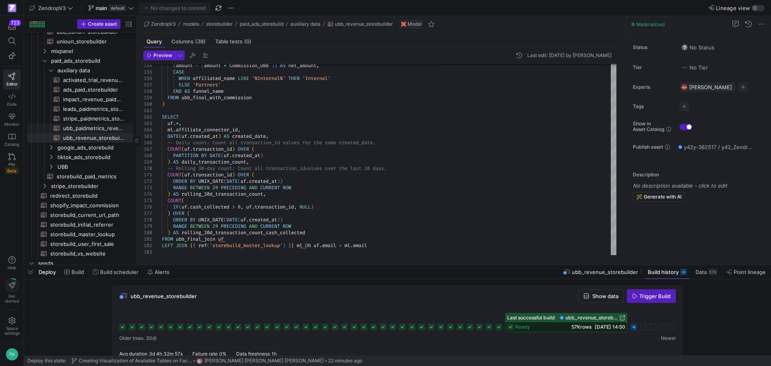
click at [96, 126] on span "ubb_paidmetrics_revenue_storebuilder​​​​​​​​​​" at bounding box center [93, 128] width 61 height 9
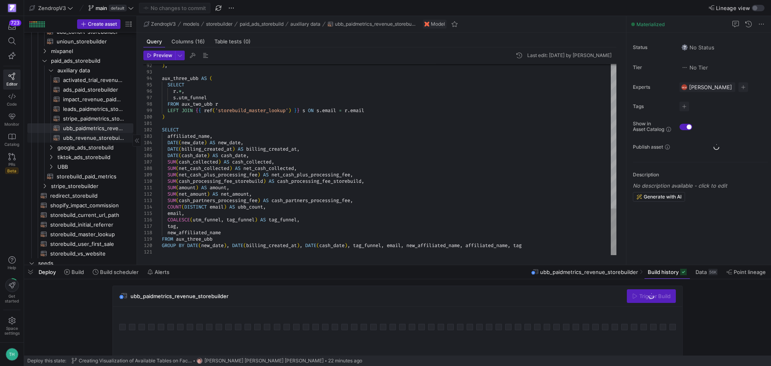
click at [94, 139] on span "ubb_revenue_storebuilder​​​​​​​​​​" at bounding box center [93, 137] width 61 height 9
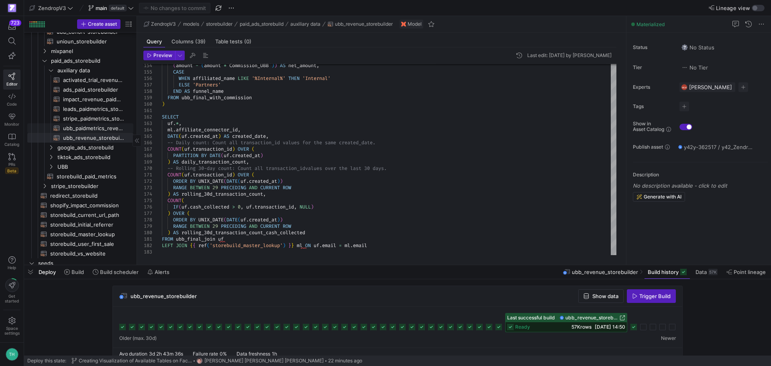
click at [97, 127] on span "ubb_paidmetrics_revenue_storebuilder​​​​​​​​​​" at bounding box center [93, 128] width 61 height 9
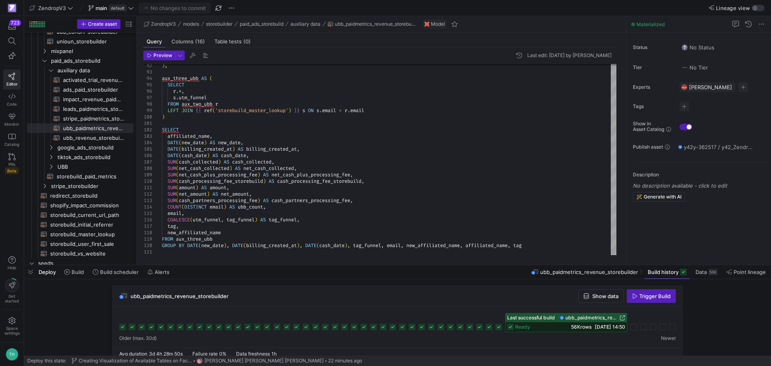
click at [651, 297] on span "Trigger Build" at bounding box center [655, 296] width 31 height 6
click at [92, 137] on span "ubb_revenue_storebuilder​​​​​​​​​​" at bounding box center [93, 137] width 61 height 9
type textarea "{{ config( materialized='table', partition_by={ "field": "updated_at", "data_ty…"
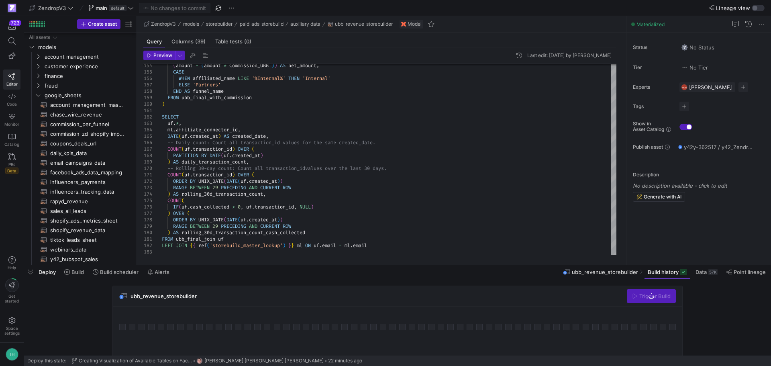
scroll to position [391, 0]
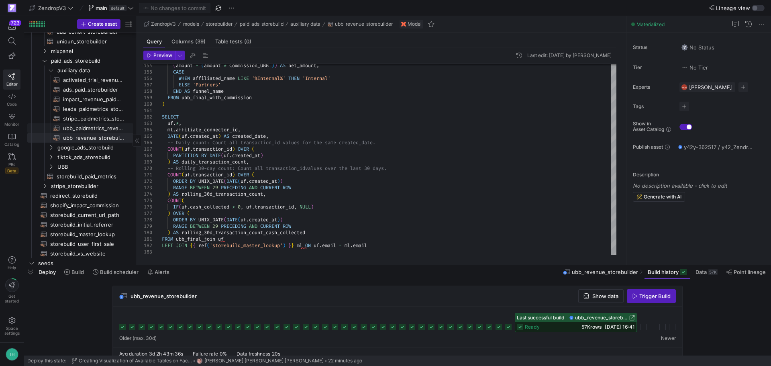
click at [95, 129] on span "ubb_paidmetrics_revenue_storebuilder​​​​​​​​​​" at bounding box center [93, 128] width 61 height 9
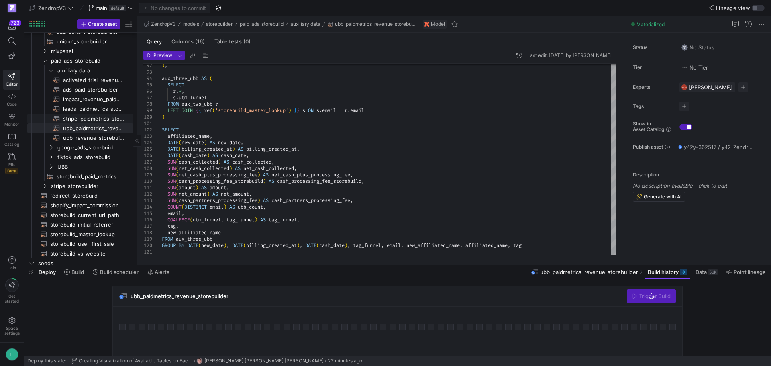
click at [94, 116] on span "stripe_paidmetrics_storebuilder​​​​​​​​​​" at bounding box center [93, 118] width 61 height 9
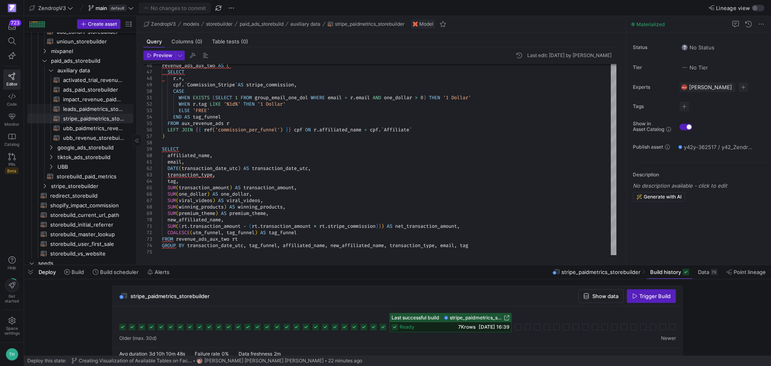
click at [98, 106] on span "leads_paidmetrics_storebuilder​​​​​​​​​​" at bounding box center [93, 108] width 61 height 9
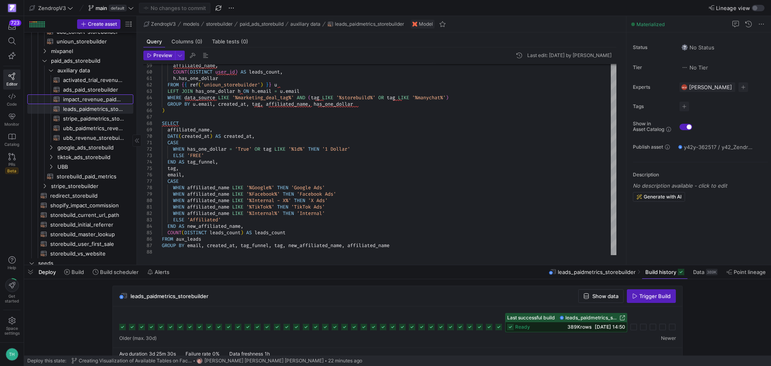
click at [97, 100] on span "impact_revenue_paidmetrics_storebuild​​​​​​​​​​" at bounding box center [93, 99] width 61 height 9
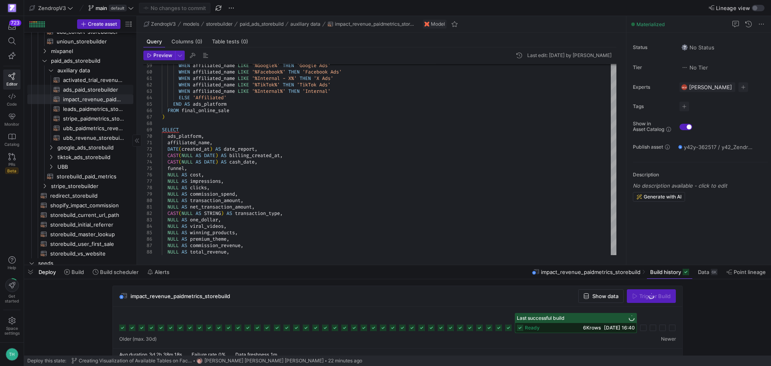
click at [106, 85] on span "ads_paid_storebuilder​​​​​​​​​​" at bounding box center [93, 89] width 61 height 9
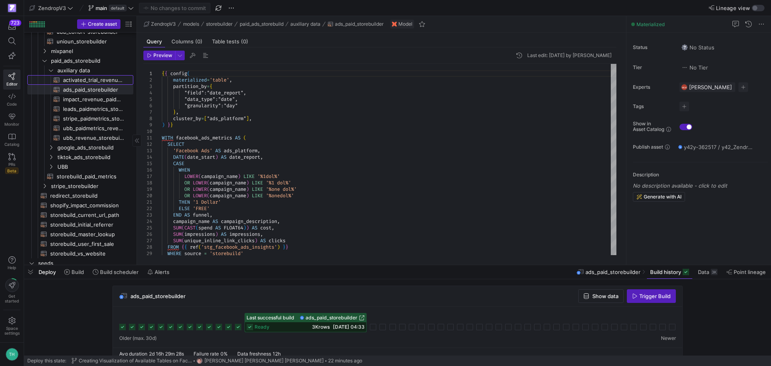
click at [76, 82] on span "activated_trial_revenue_storebuilder​​​​​​​​​​" at bounding box center [93, 80] width 61 height 9
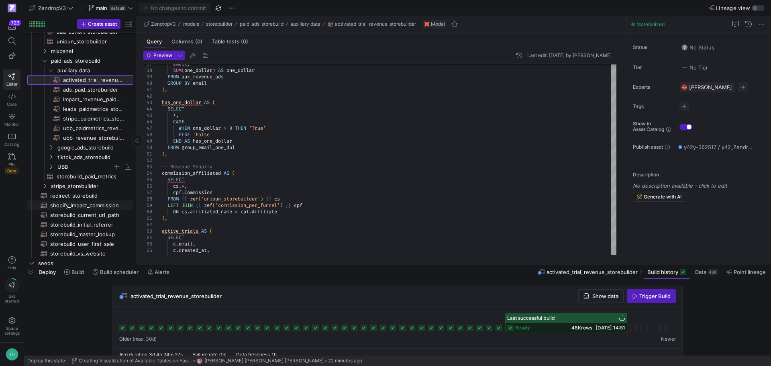
scroll to position [431, 0]
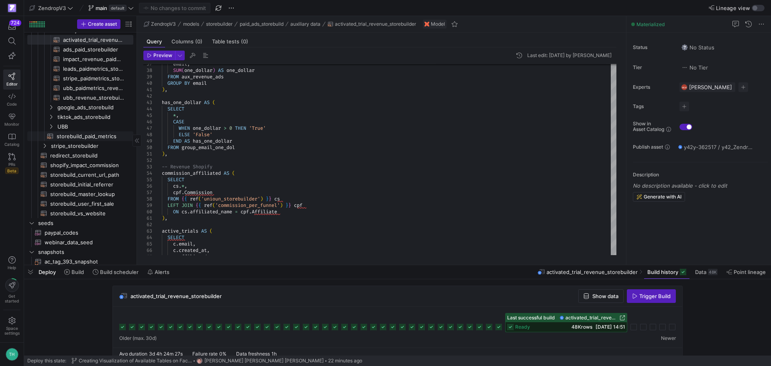
click at [77, 140] on span "storebuild_paid_metrics​​​​​​​​​​" at bounding box center [90, 136] width 67 height 9
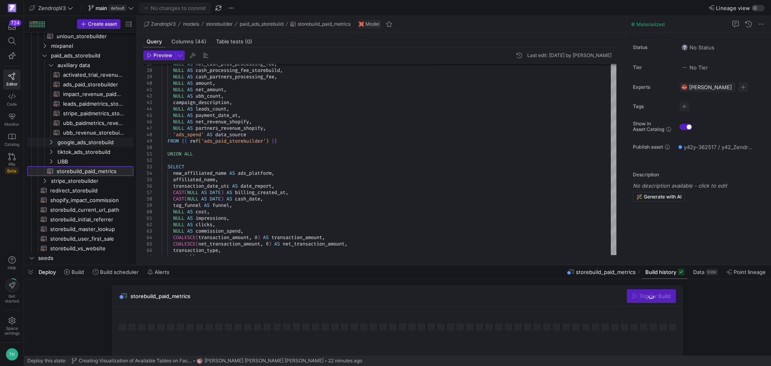
scroll to position [391, 0]
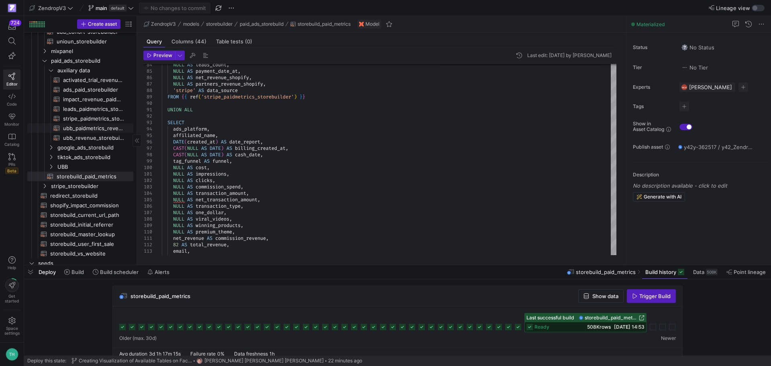
click at [89, 124] on span "ubb_paidmetrics_revenue_storebuilder​​​​​​​​​​" at bounding box center [93, 128] width 61 height 9
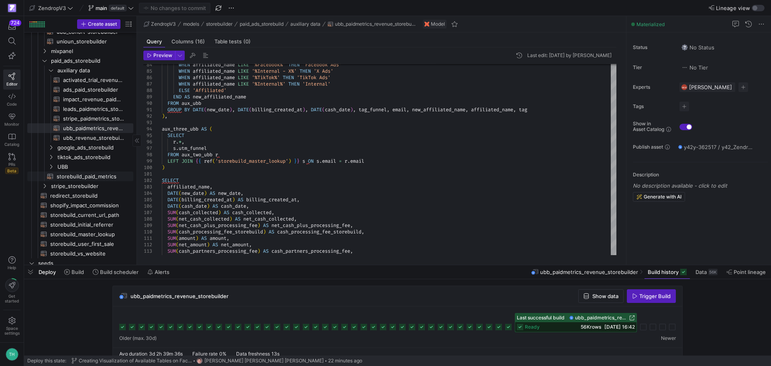
click at [102, 175] on span "storebuild_paid_metrics​​​​​​​​​​" at bounding box center [90, 176] width 67 height 9
type textarea "WITH union_all AS ( {{ config( materialized='table', partition_by={ "field": "d…"
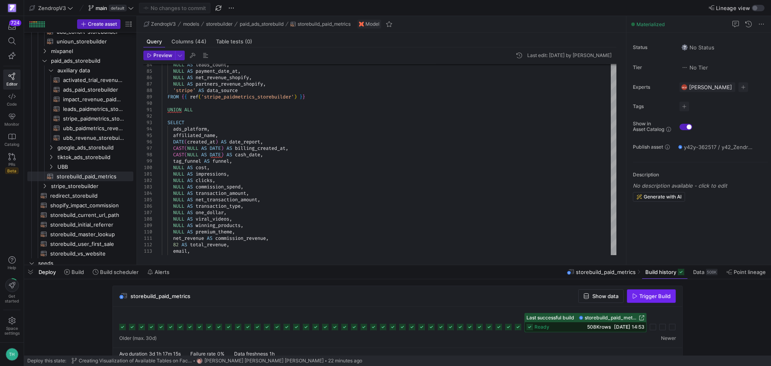
click at [663, 298] on span "Trigger Build" at bounding box center [655, 296] width 31 height 6
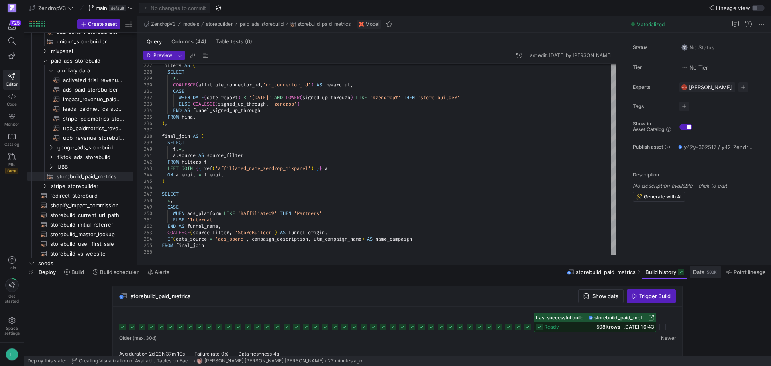
click at [698, 273] on span "Data" at bounding box center [698, 272] width 11 height 6
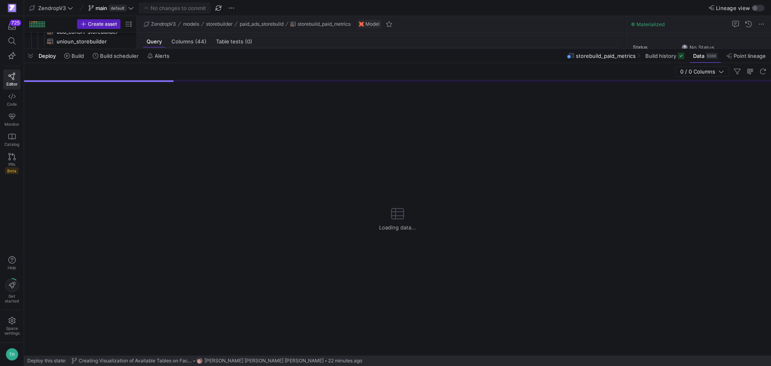
drag, startPoint x: 465, startPoint y: 264, endPoint x: 505, endPoint y: 54, distance: 213.8
click at [507, 47] on div at bounding box center [397, 48] width 747 height 3
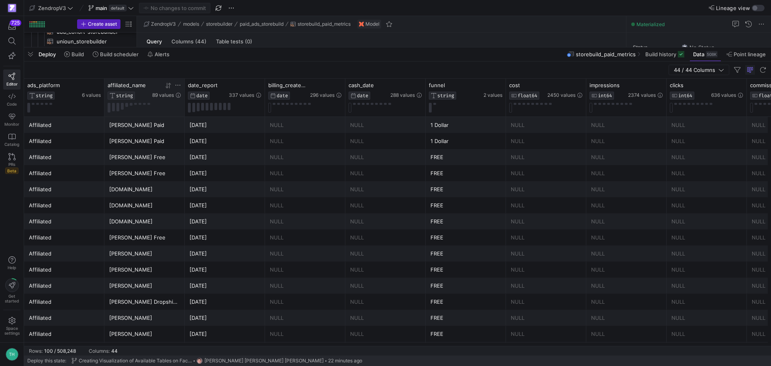
click at [180, 82] on icon at bounding box center [178, 85] width 6 height 6
type input "REGISTER"
click at [232, 162] on button "Apply" at bounding box center [244, 167] width 25 height 10
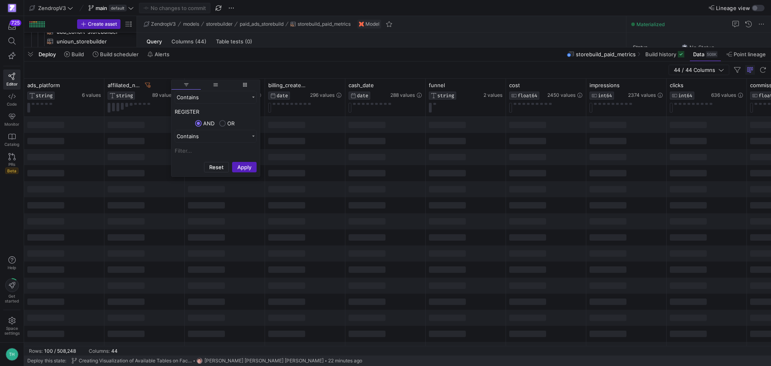
click at [228, 61] on y42-bottom-drawer-toolbar "Deploy Build Build scheduler Alerts storebuild_paid_metrics Build history Data …" at bounding box center [397, 54] width 747 height 14
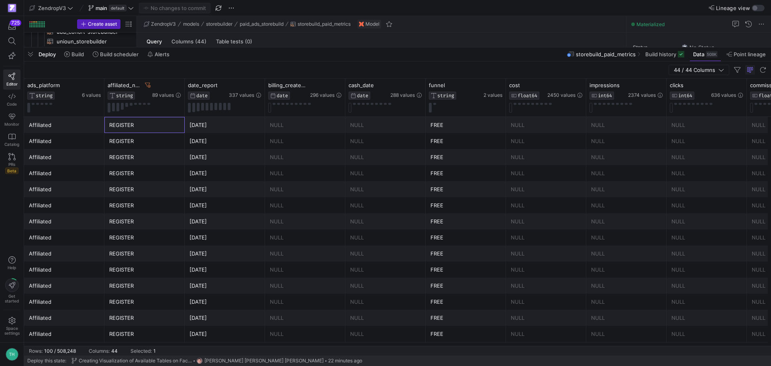
click at [154, 126] on div "REGISTER" at bounding box center [144, 125] width 71 height 16
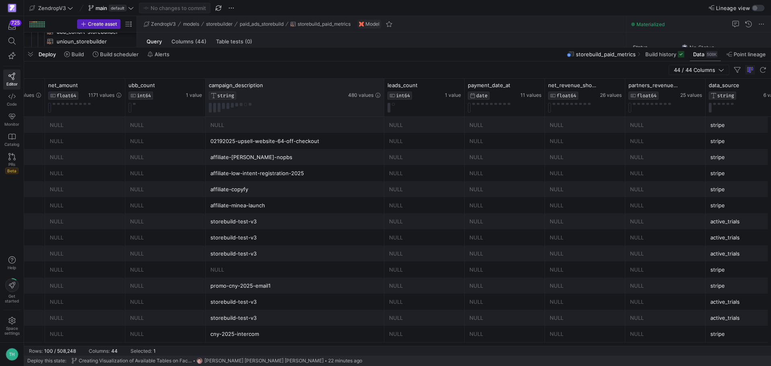
drag, startPoint x: 284, startPoint y: 92, endPoint x: 383, endPoint y: 110, distance: 100.0
click at [383, 110] on div at bounding box center [383, 98] width 3 height 38
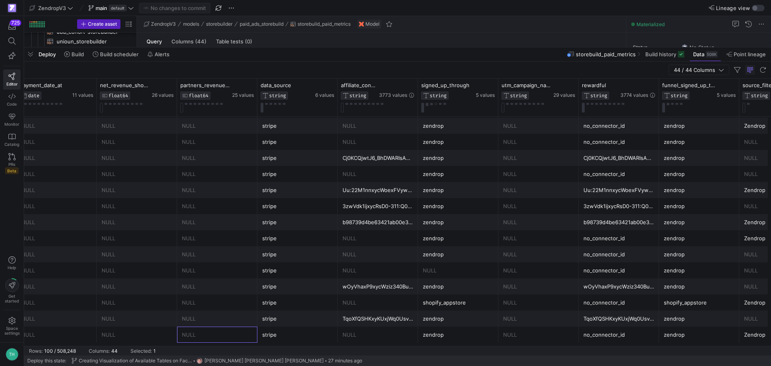
scroll to position [0, 2611]
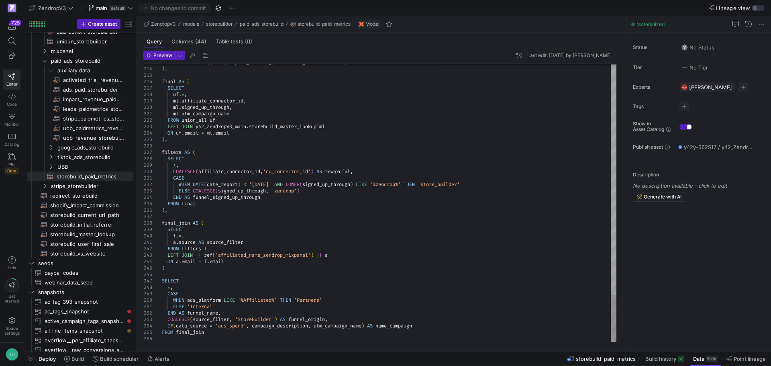
drag, startPoint x: 396, startPoint y: 45, endPoint x: 447, endPoint y: 371, distance: 329.8
click at [447, 366] on html "725 Editor Code Monitor Catalog PRs Beta Help Get started Space settings TH Zen…" at bounding box center [385, 183] width 771 height 366
type textarea "a.source AS source_filter FROM filters f LEFT JOIN {{ ref('affiliated_name_zend…"
click at [706, 359] on div "508K" at bounding box center [712, 359] width 12 height 6
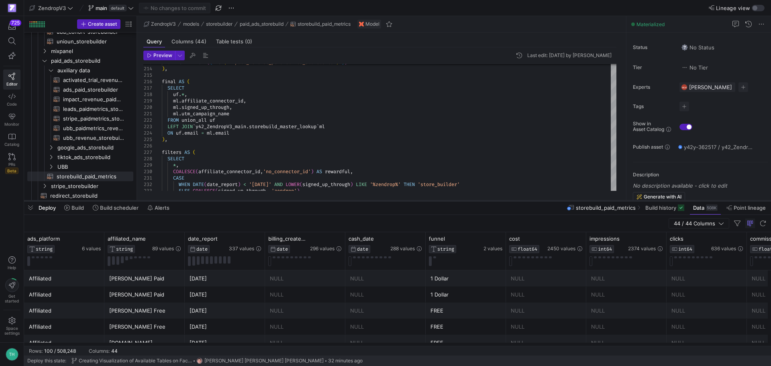
drag, startPoint x: 535, startPoint y: 219, endPoint x: 534, endPoint y: 200, distance: 18.5
click at [534, 200] on div at bounding box center [397, 200] width 747 height 3
click at [219, 8] on span "button" at bounding box center [219, 8] width 10 height 10
